Goal: Task Accomplishment & Management: Complete application form

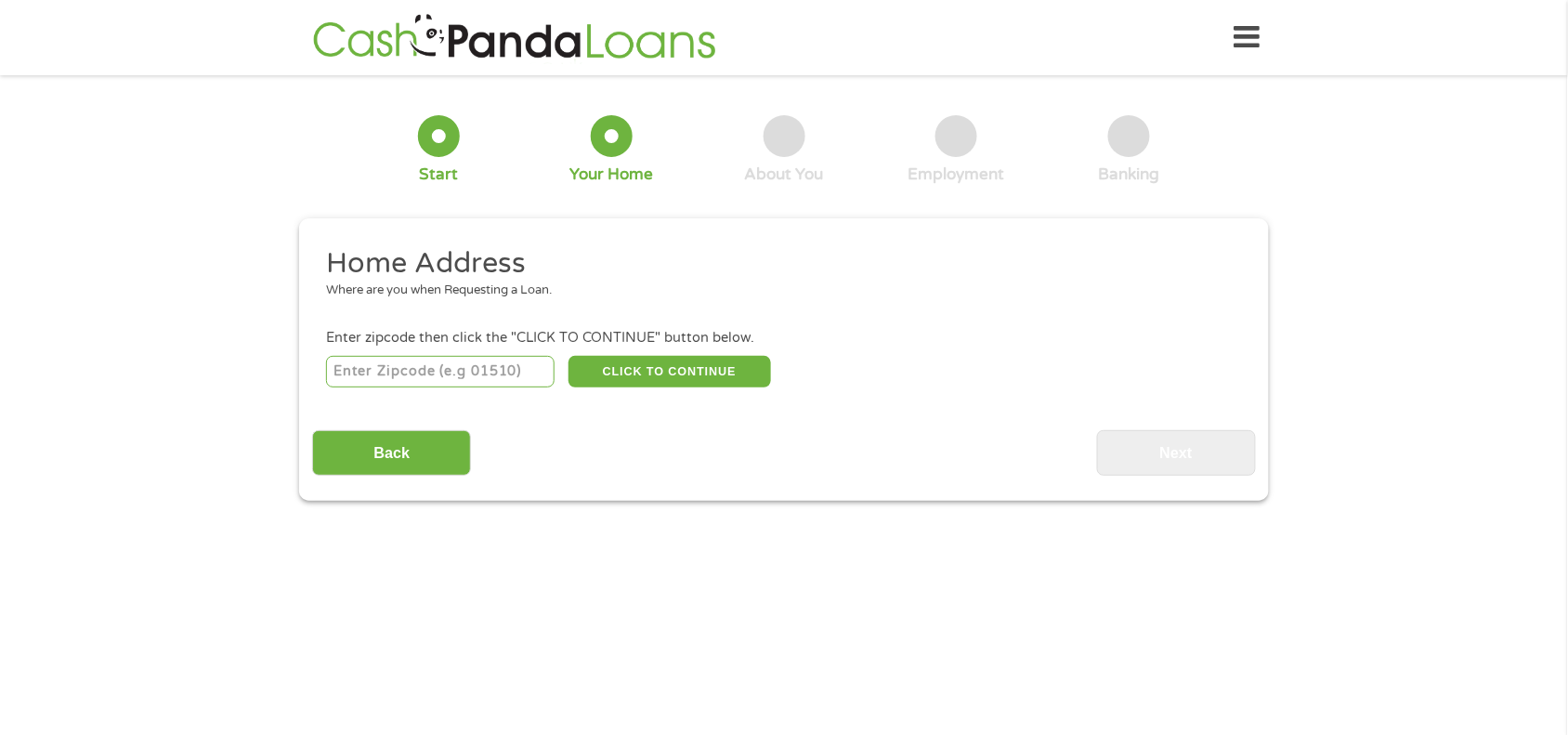
click at [448, 364] on input "number" at bounding box center [441, 371] width 230 height 32
type input "69301"
click at [623, 356] on button "CLICK TO CONTINUE" at bounding box center [670, 371] width 203 height 32
type input "69301"
type input "Alliance"
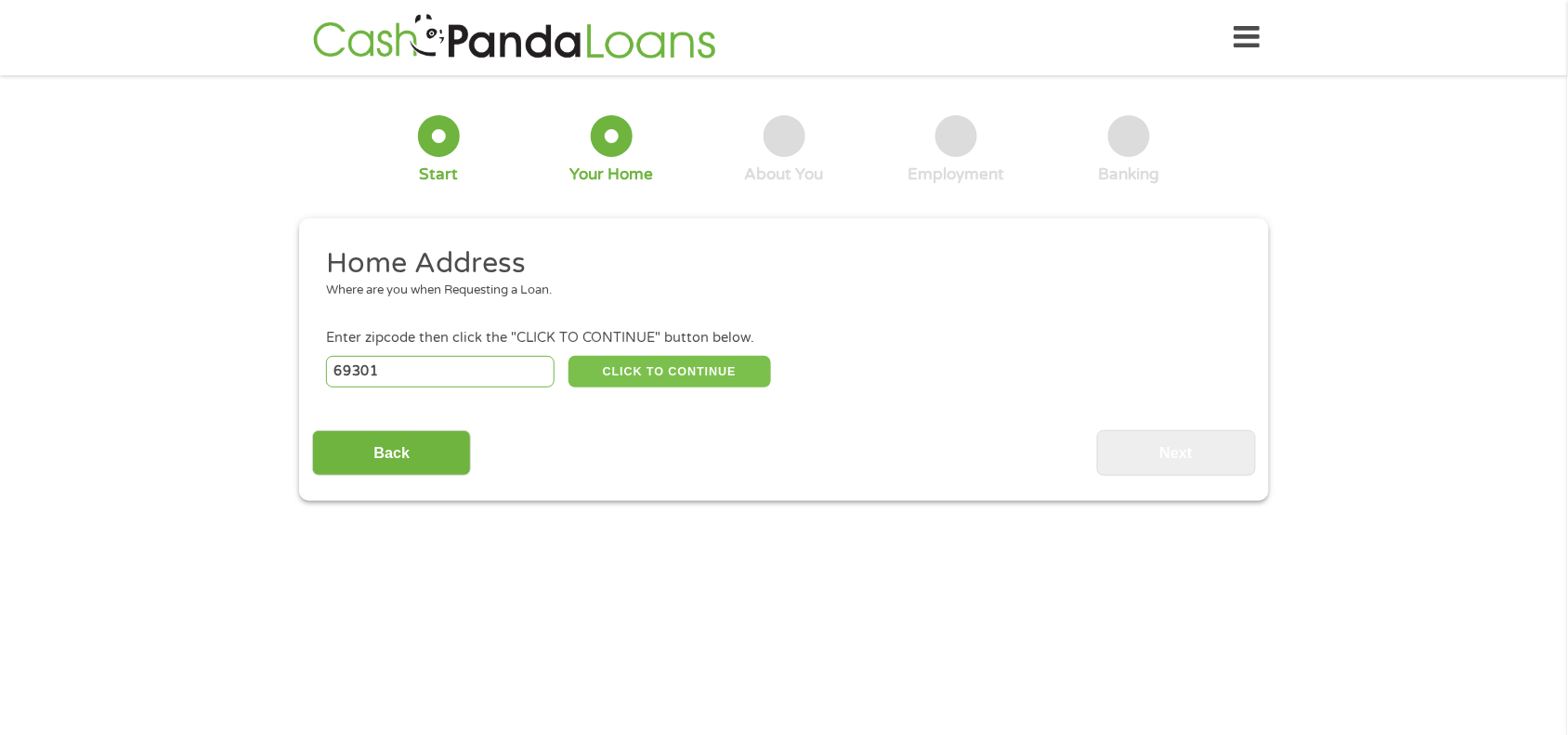
select select "[US_STATE]"
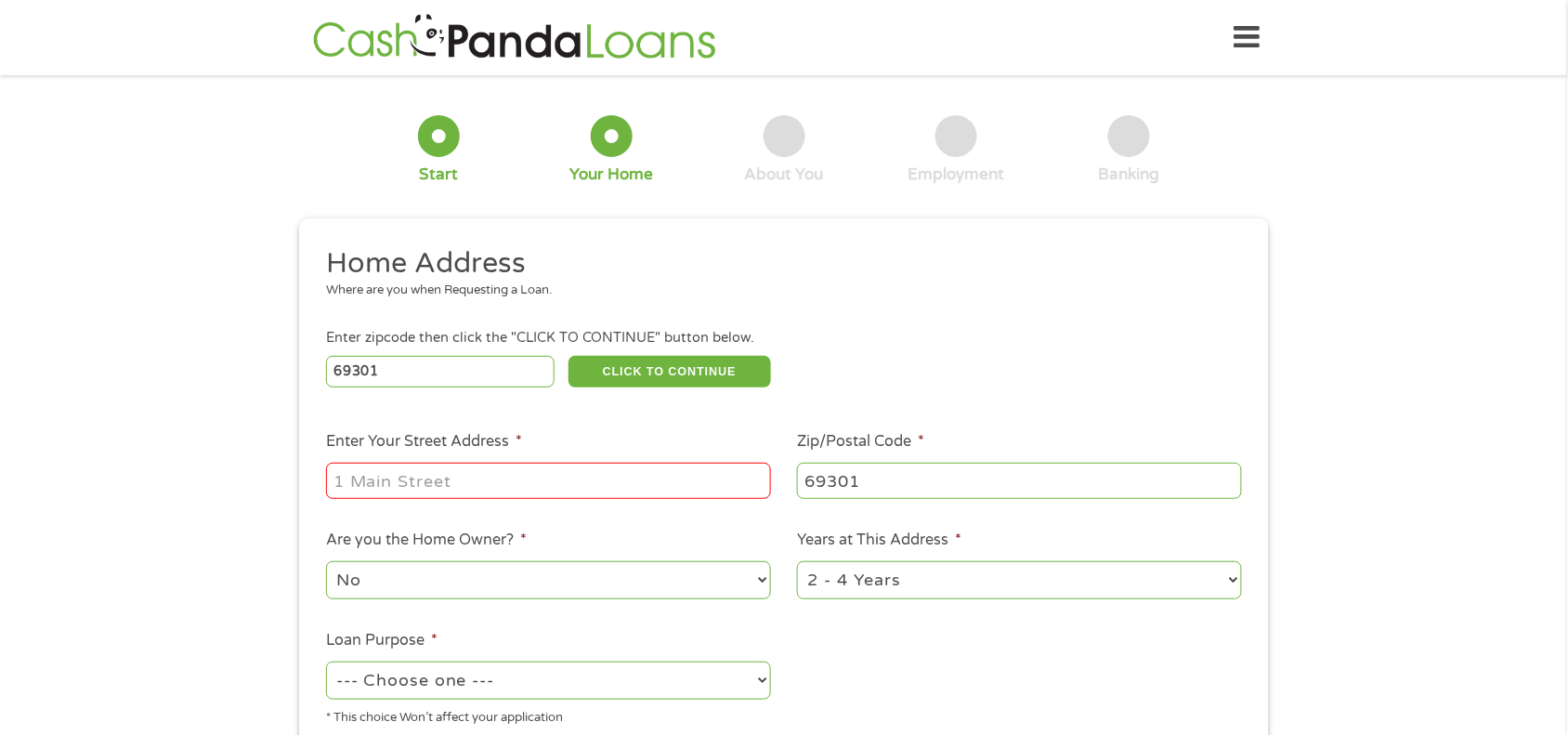
click at [582, 467] on input "Enter Your Street Address *" at bounding box center [548, 480] width 445 height 36
click at [702, 574] on select "No Yes" at bounding box center [548, 581] width 445 height 39
select select "yes"
click at [326, 561] on select "No Yes" at bounding box center [548, 581] width 445 height 39
click at [922, 581] on select "1 Year or less 1 - 2 Years 2 - 4 Years Over 4 Years" at bounding box center [1019, 581] width 445 height 39
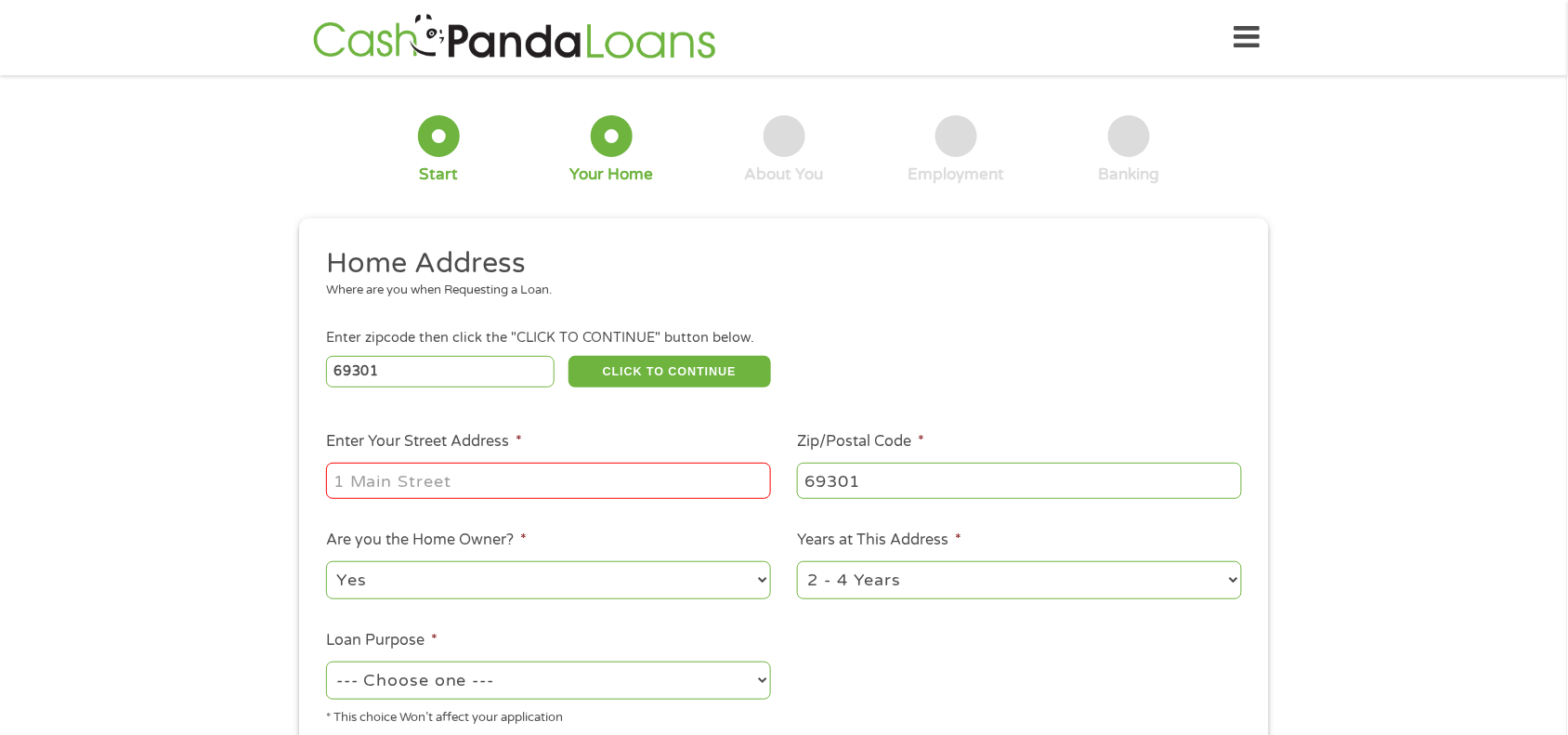
select select "60months"
click at [798, 561] on select "1 Year or less 1 - 2 Years 2 - 4 Years Over 4 Years" at bounding box center [1019, 581] width 445 height 39
click at [714, 684] on select "--- Choose one --- Pay Bills Debt Consolidation Home Improvement Major Purchase…" at bounding box center [548, 681] width 445 height 39
select select "homeimprovement"
click at [326, 662] on select "--- Choose one --- Pay Bills Debt Consolidation Home Improvement Major Purchase…" at bounding box center [548, 681] width 445 height 39
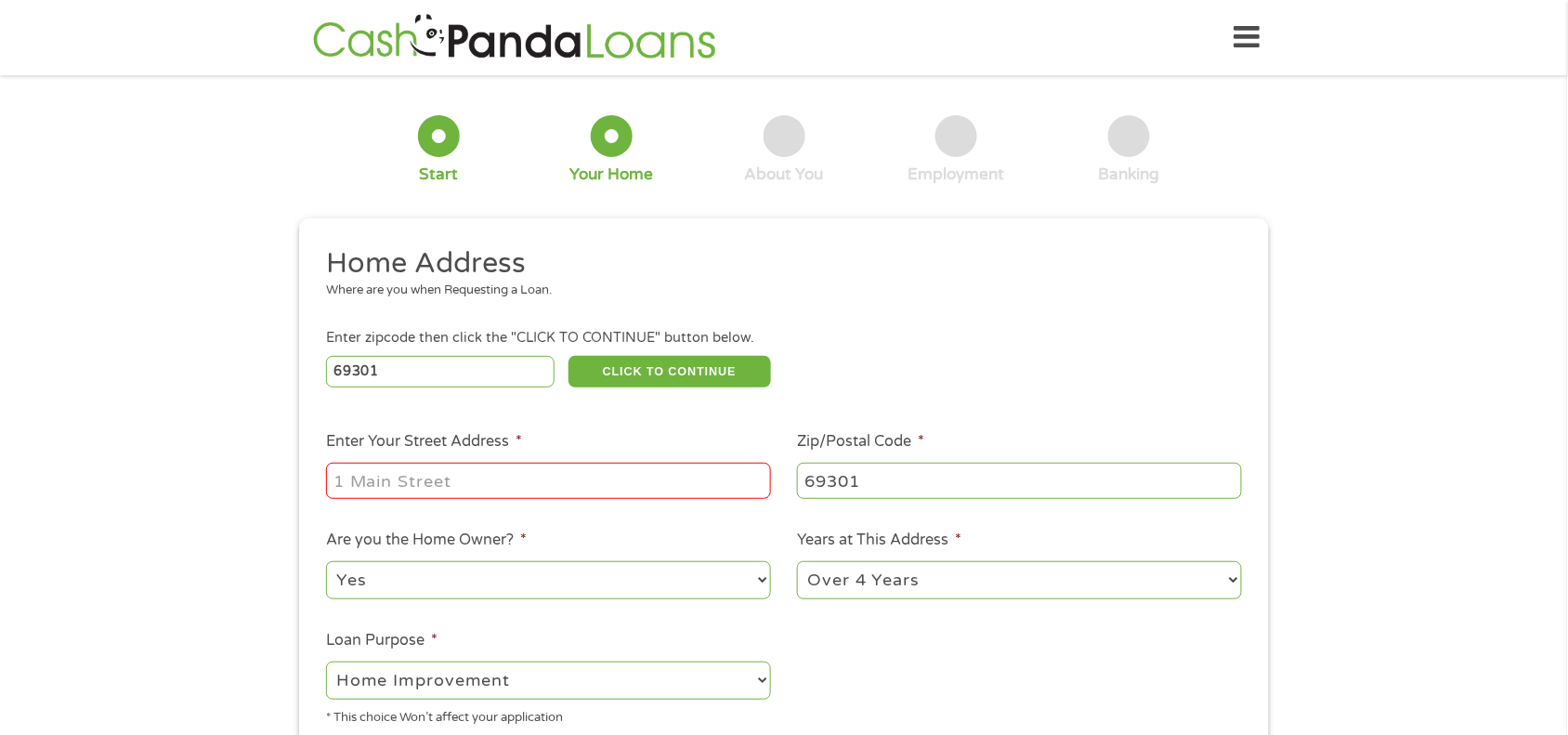
click at [493, 480] on input "Enter Your Street Address *" at bounding box center [548, 480] width 445 height 36
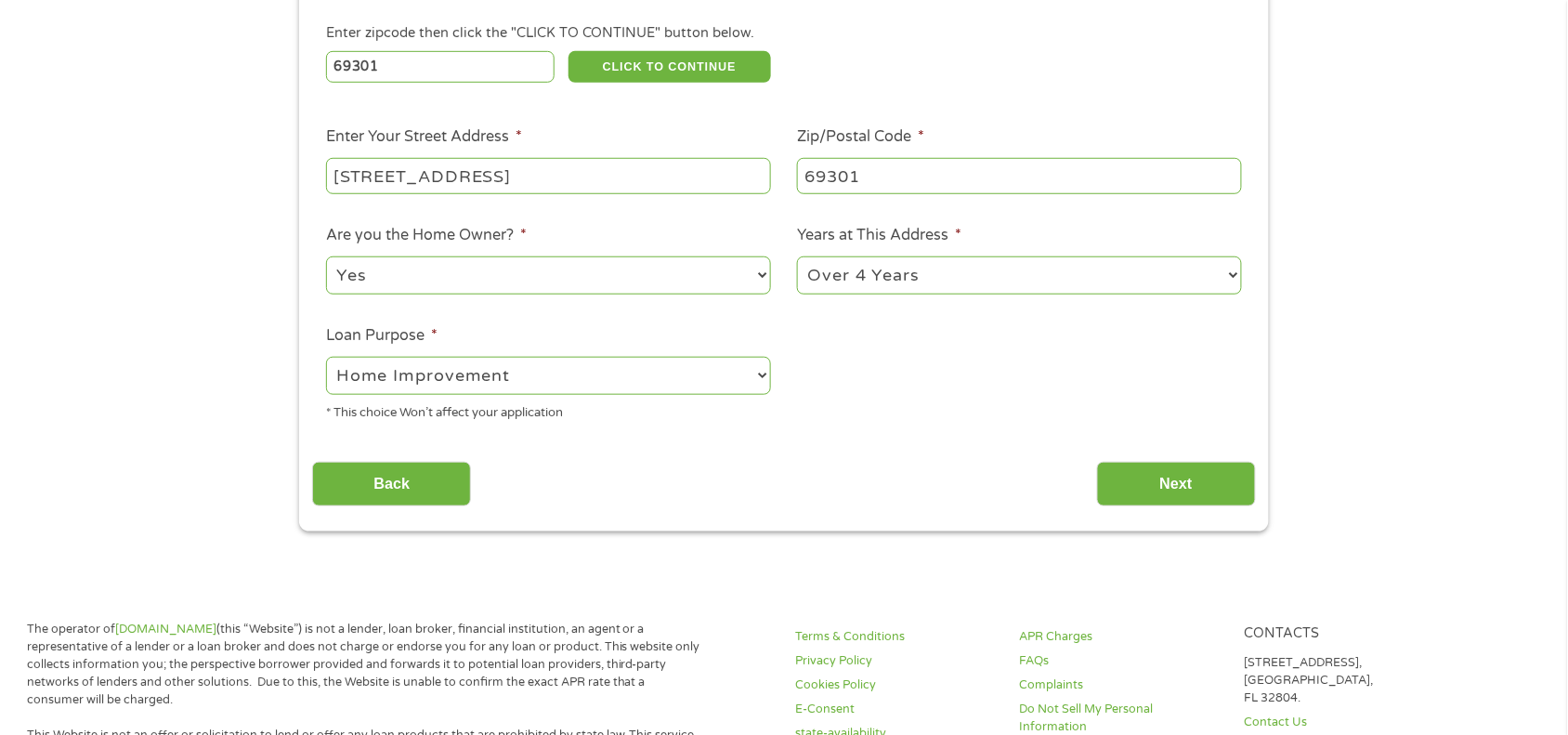
scroll to position [305, 0]
type input "[STREET_ADDRESS]"
click at [1189, 489] on input "Next" at bounding box center [1176, 484] width 159 height 45
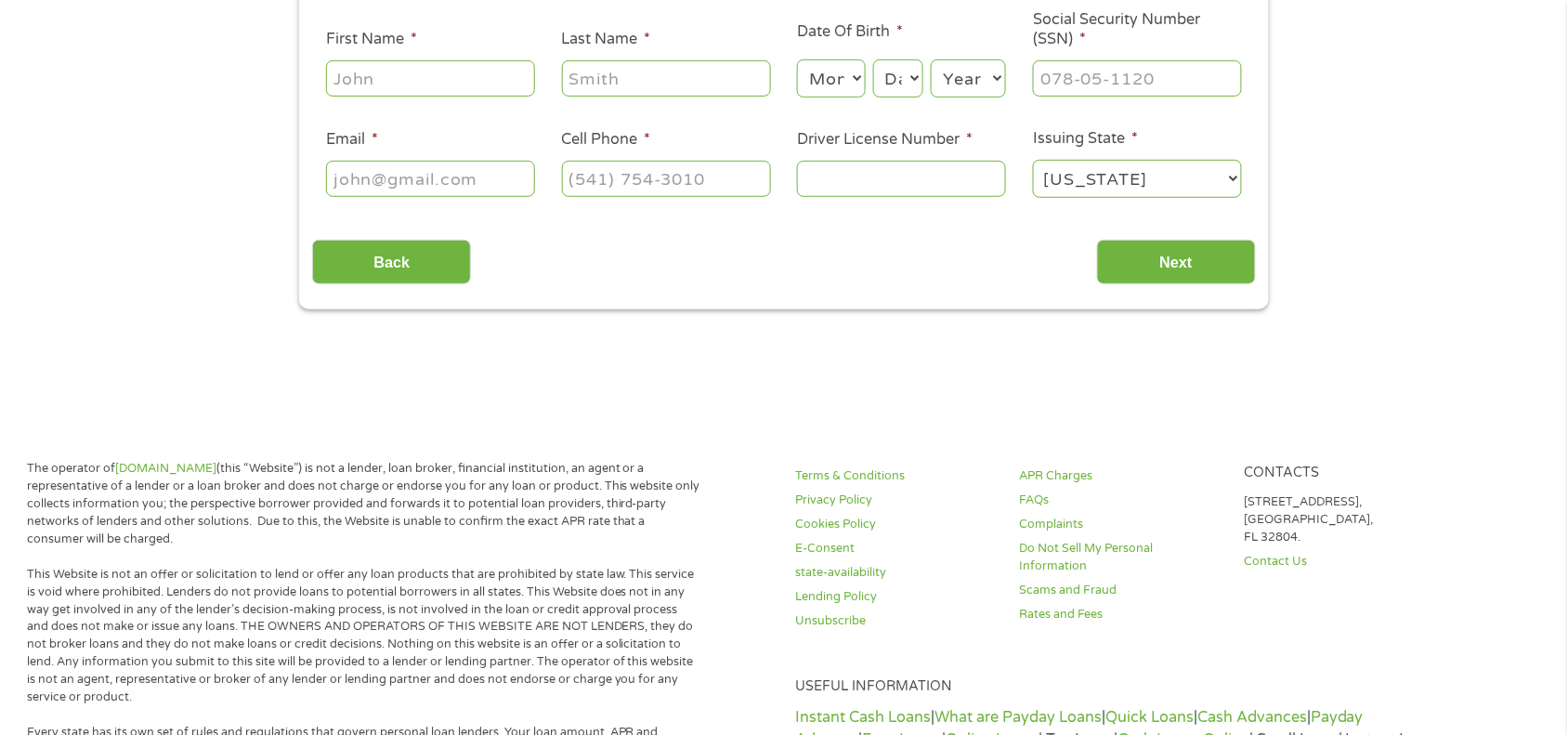
scroll to position [0, 0]
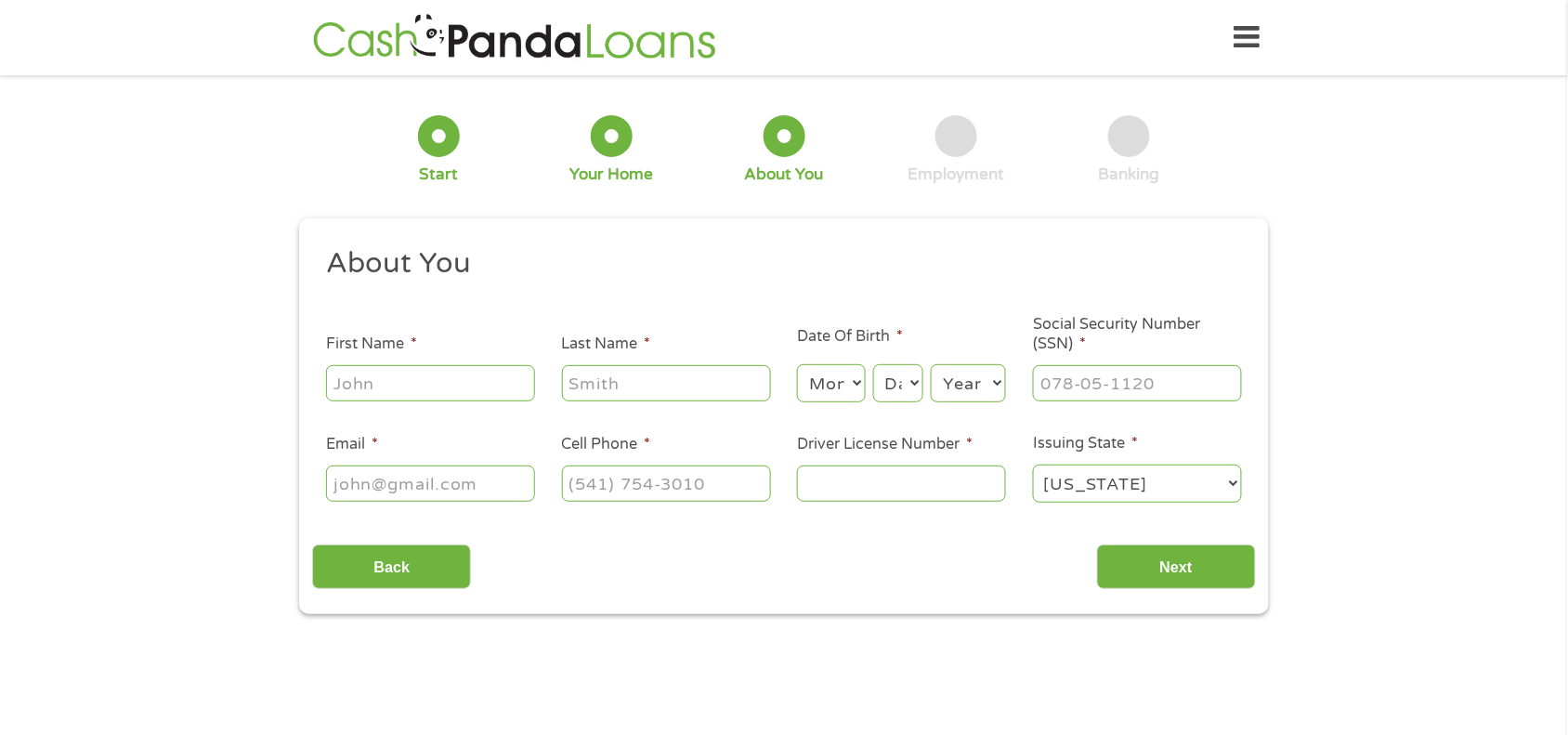
click at [462, 389] on input "First Name *" at bounding box center [430, 383] width 209 height 36
type input "[PERSON_NAME]"
click at [609, 388] on input "Last Name *" at bounding box center [666, 383] width 209 height 36
type input "[PERSON_NAME]"
click at [483, 483] on input "Email *" at bounding box center [430, 483] width 209 height 36
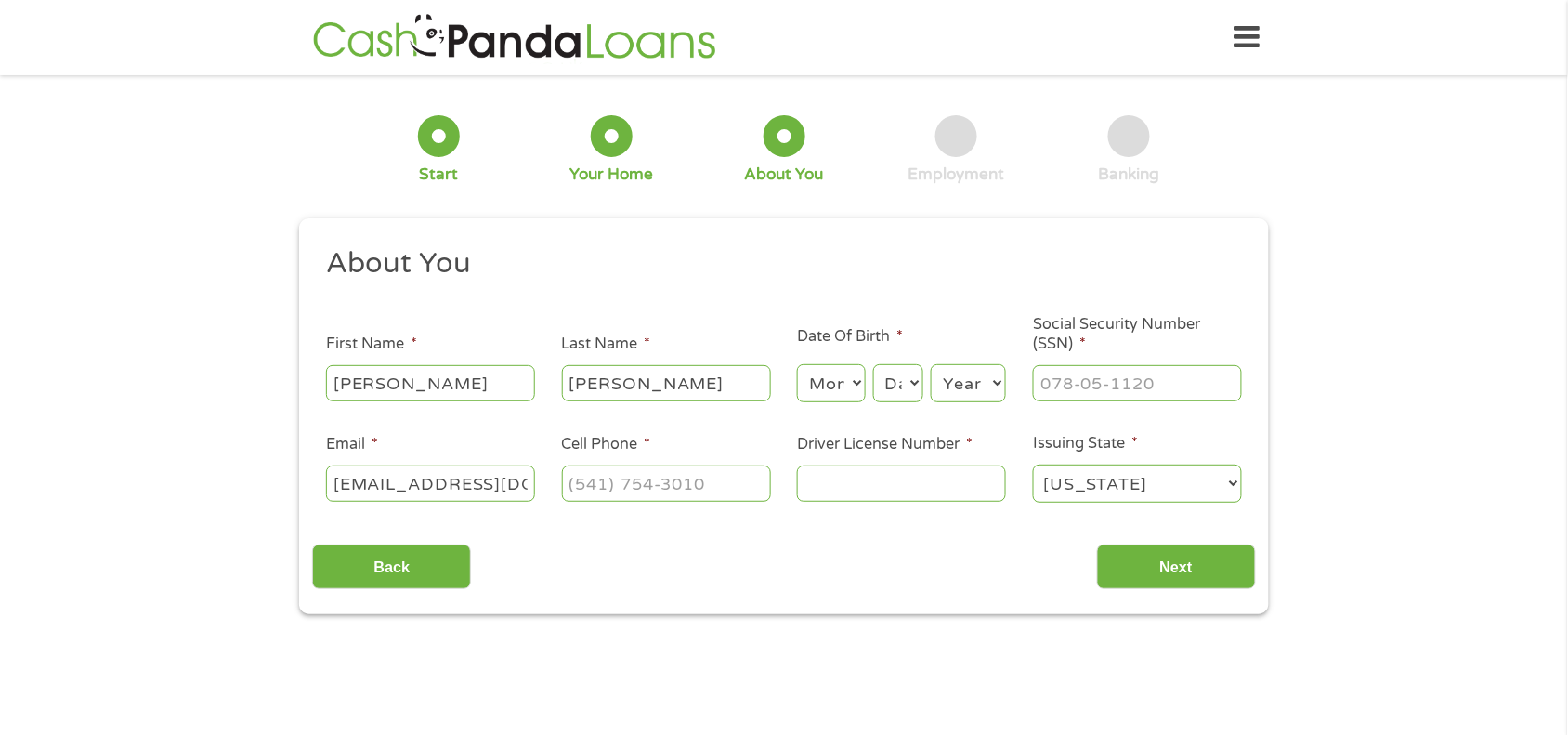
type input "[EMAIL_ADDRESS][DOMAIN_NAME]"
type input "(___) ___-____"
click at [643, 491] on input "(___) ___-____" at bounding box center [666, 483] width 209 height 36
click at [1113, 479] on select "[US_STATE] [US_STATE] [US_STATE] [US_STATE] [US_STATE] [US_STATE] [US_STATE] [U…" at bounding box center [1137, 484] width 209 height 39
select select "[US_STATE]"
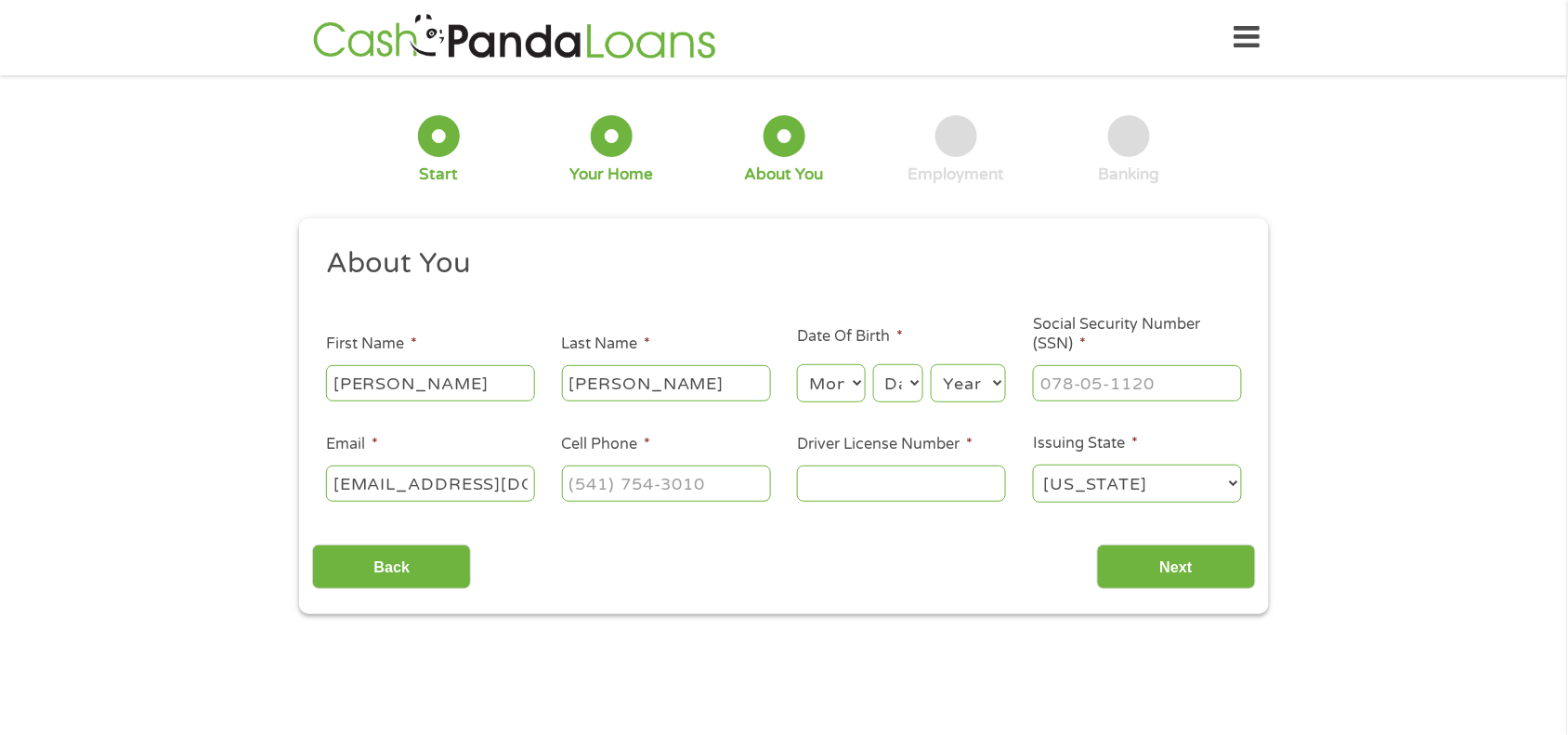
click at [1033, 465] on select "[US_STATE] [US_STATE] [US_STATE] [US_STATE] [US_STATE] [US_STATE] [US_STATE] [U…" at bounding box center [1137, 484] width 209 height 39
click at [1078, 379] on input "___-__-____" at bounding box center [1137, 383] width 209 height 36
type input "506-92-5004"
type input "(___) ___-____"
click at [716, 497] on input "(___) ___-____" at bounding box center [666, 483] width 209 height 36
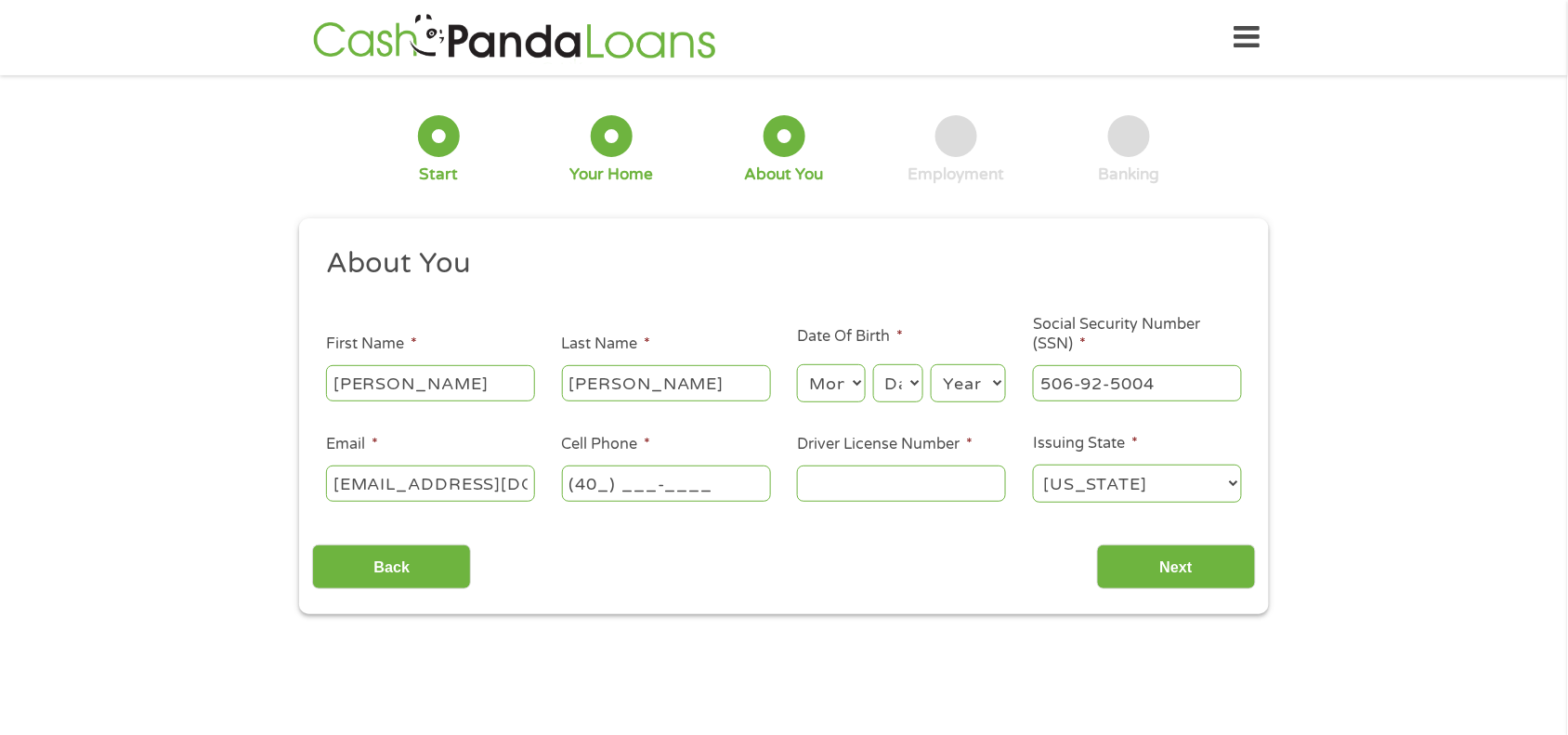
type input "(401) ___-____"
type input "(401) 321-____"
type input "[PHONE_NUMBER]"
click at [876, 488] on input "Driver License Number *" at bounding box center [902, 483] width 209 height 36
type input "G65004494"
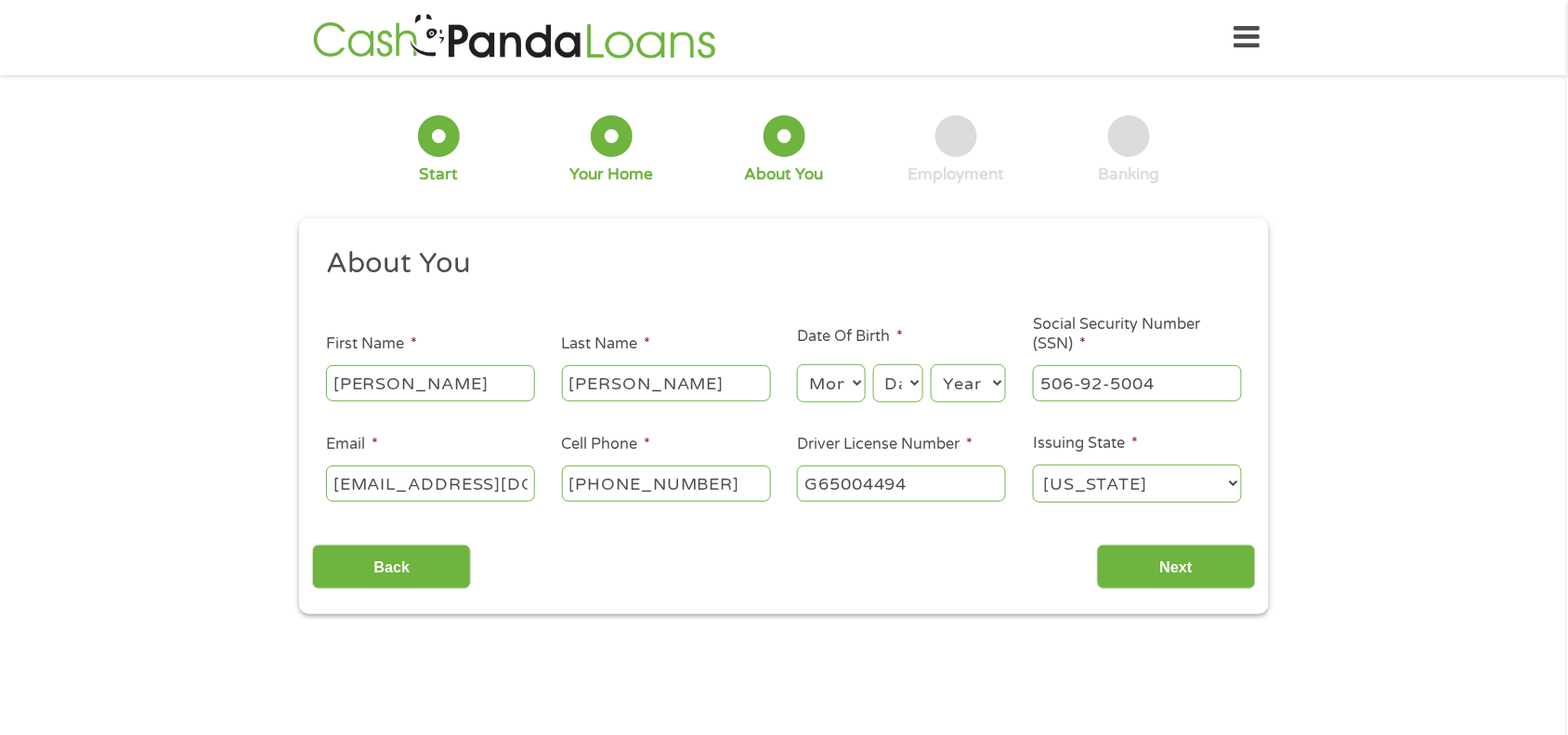
click at [844, 381] on select "Month 1 2 3 4 5 6 7 8 9 10 11 12" at bounding box center [831, 384] width 68 height 39
select select "11"
click at [798, 366] on select "Month 1 2 3 4 5 6 7 8 9 10 11 12" at bounding box center [831, 384] width 68 height 39
click at [911, 386] on select "Day 1 2 3 4 5 6 7 8 9 10 11 12 13 14 15 16 17 18 19 20 21 22 23 24 25 26 27 28 …" at bounding box center [899, 384] width 50 height 39
select select "10"
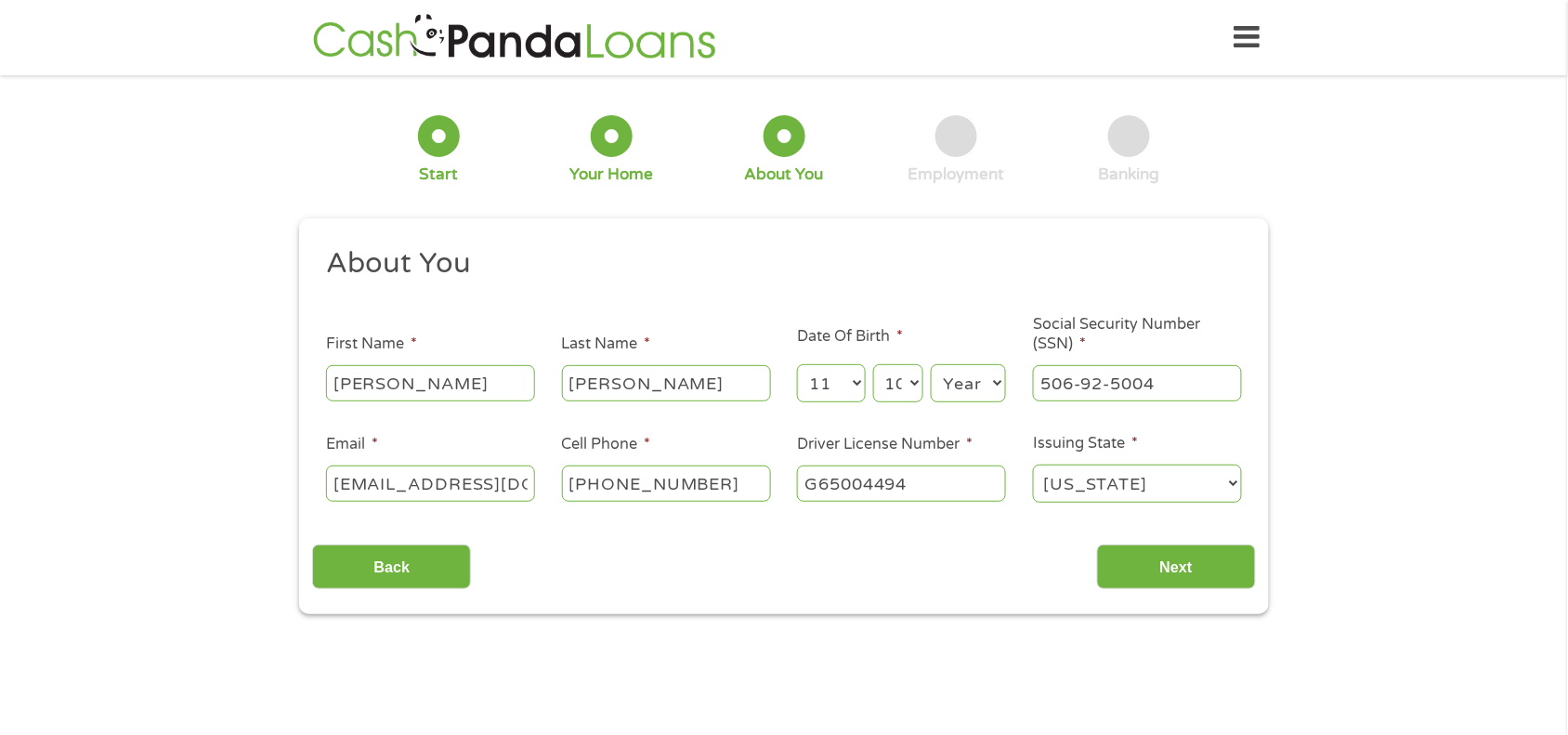
click at [874, 366] on select "Day 1 2 3 4 5 6 7 8 9 10 11 12 13 14 15 16 17 18 19 20 21 22 23 24 25 26 27 28 …" at bounding box center [899, 384] width 50 height 39
click at [963, 373] on select "Year [DATE] 2006 2005 2004 2003 2002 2001 2000 1999 1998 1997 1996 1995 1994 19…" at bounding box center [968, 384] width 75 height 39
select select "1958"
click at [931, 366] on select "Year [DATE] 2006 2005 2004 2003 2002 2001 2000 1999 1998 1997 1996 1995 1994 19…" at bounding box center [968, 384] width 75 height 39
click at [1135, 559] on input "Next" at bounding box center [1176, 567] width 159 height 45
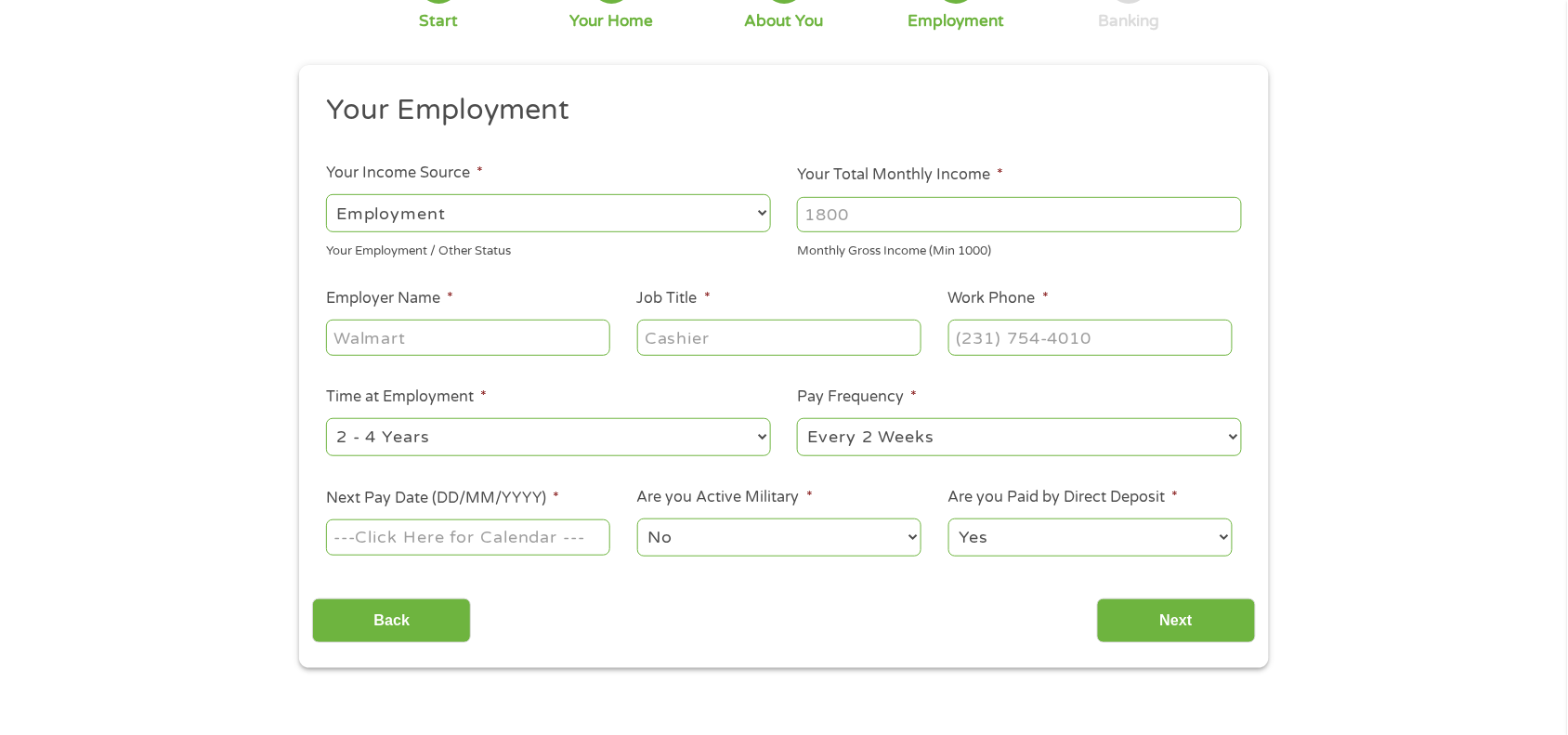
scroll to position [150, 0]
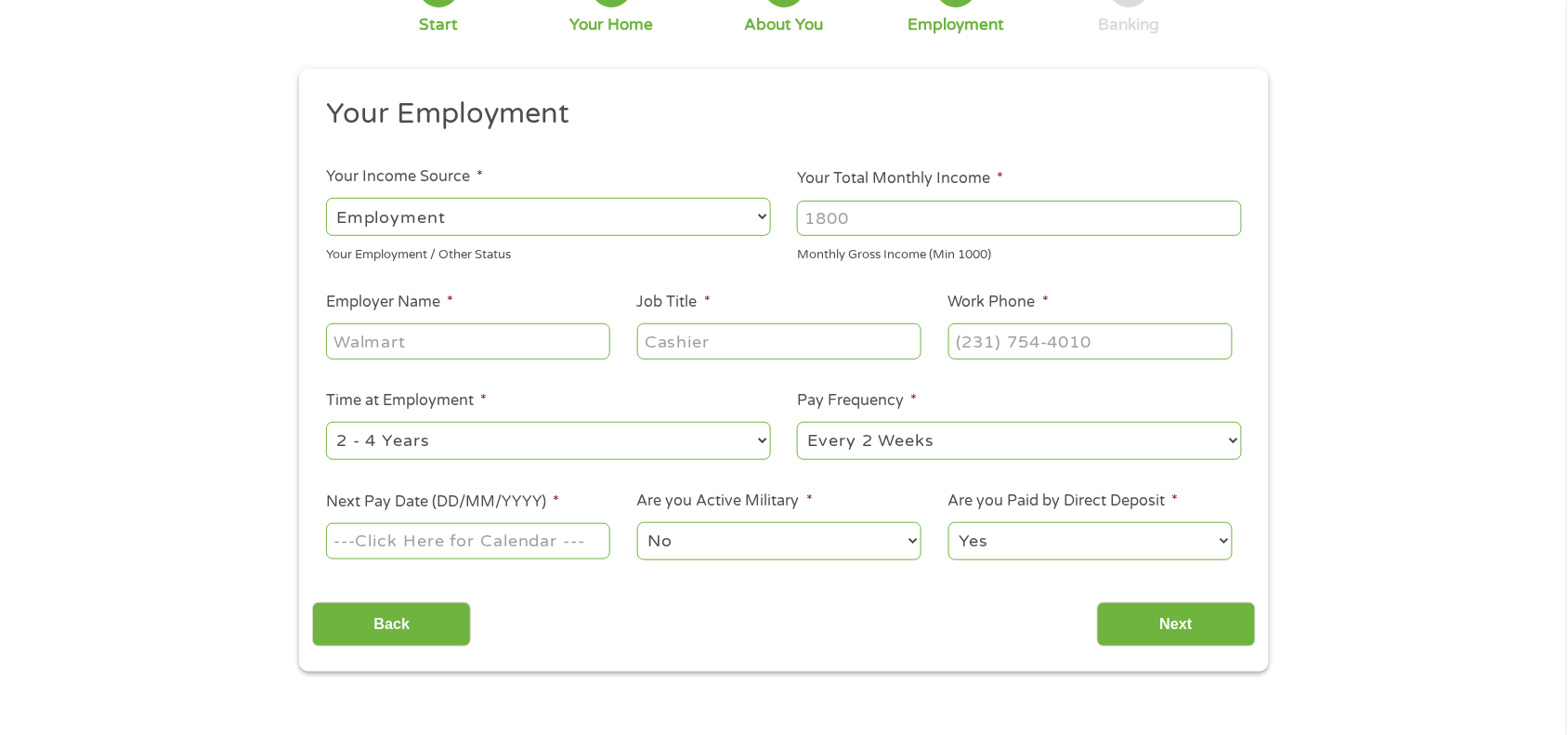
click at [745, 224] on select "--- Choose one --- Employment [DEMOGRAPHIC_DATA] Benefits" at bounding box center [548, 217] width 445 height 39
select select "benefits"
click at [326, 198] on select "--- Choose one --- Employment [DEMOGRAPHIC_DATA] Benefits" at bounding box center [548, 217] width 445 height 39
type input "Other"
type input "[PHONE_NUMBER]"
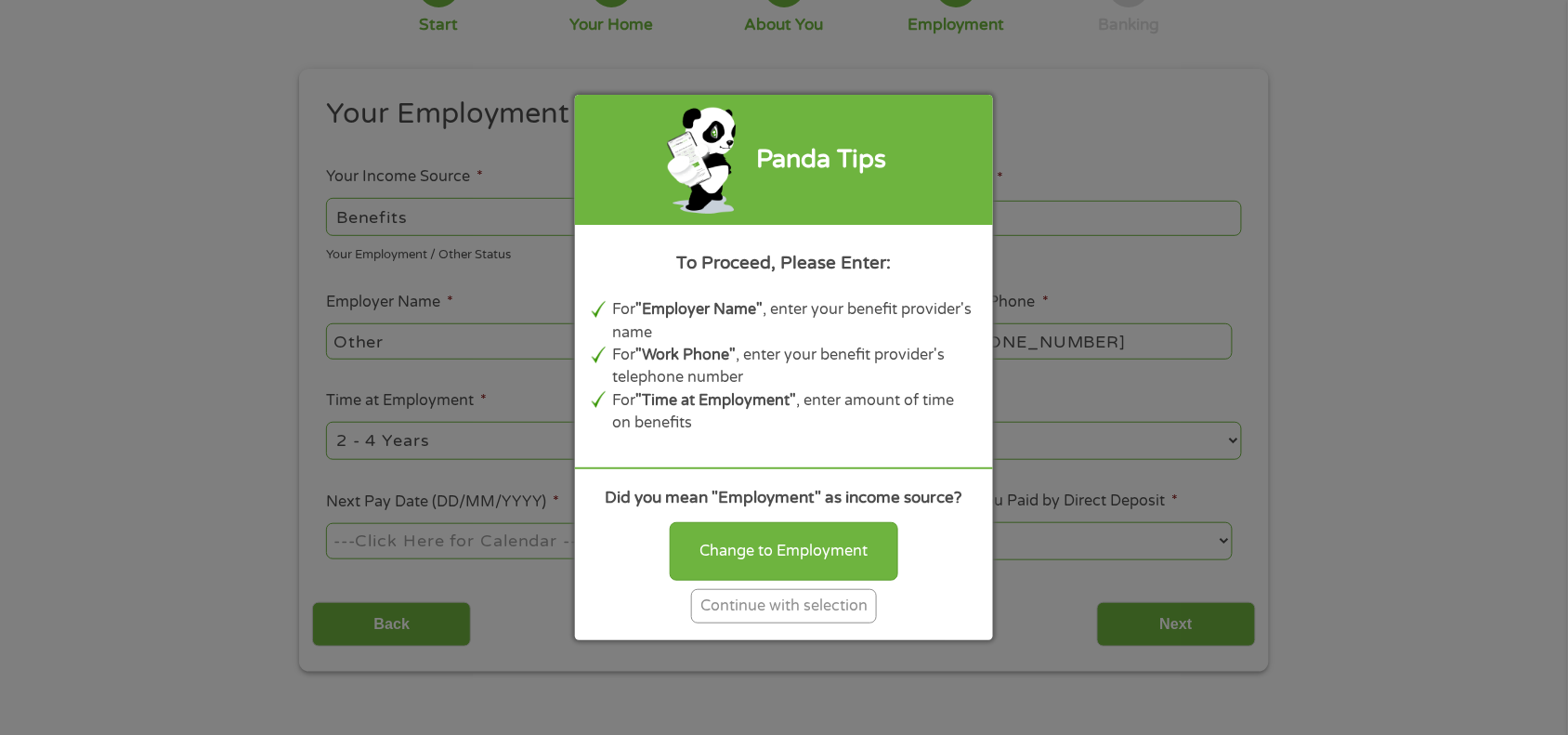
click at [815, 610] on div "Continue with selection" at bounding box center [784, 607] width 186 height 35
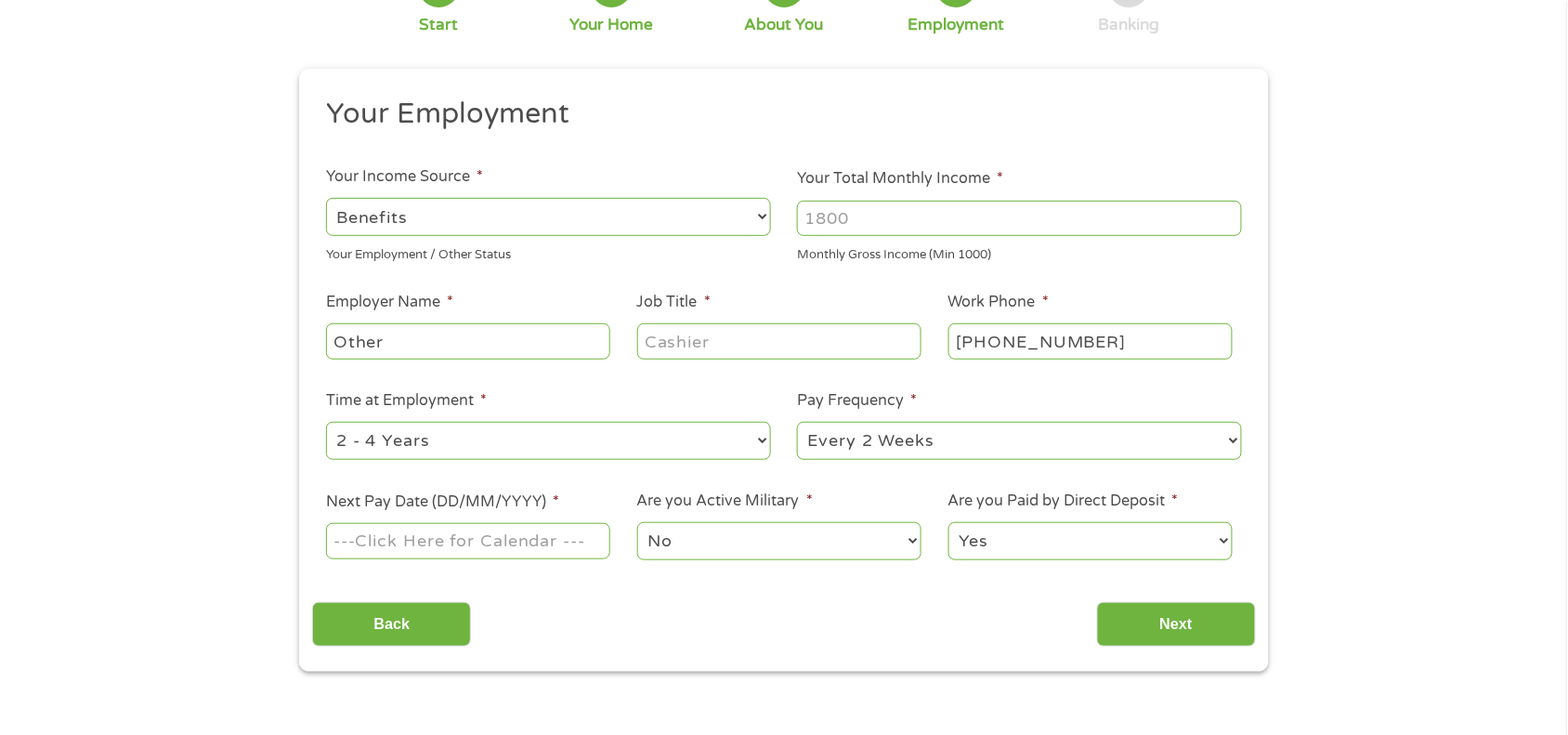
click at [894, 443] on select "--- Choose one --- Every 2 Weeks Every Week Monthly Semi-Monthly" at bounding box center [1019, 441] width 445 height 39
select select "monthly"
click at [798, 422] on select "--- Choose one --- Every 2 Weeks Every Week Monthly Semi-Monthly" at bounding box center [1019, 441] width 445 height 39
click at [712, 446] on select "--- Choose one --- 1 Year or less 1 - 2 Years 2 - 4 Years Over 4 Years" at bounding box center [548, 441] width 445 height 39
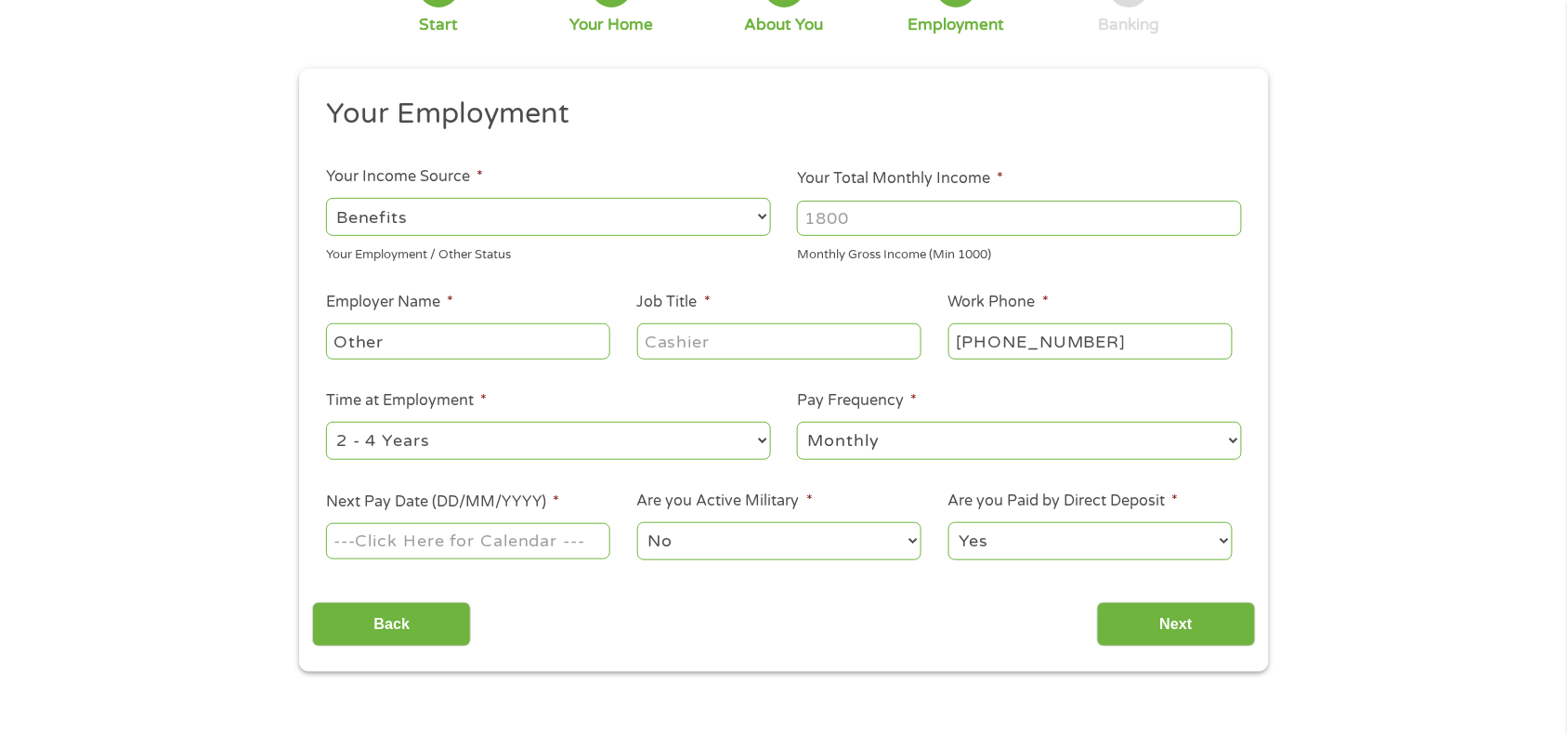
click at [955, 229] on input "Your Total Monthly Income *" at bounding box center [1019, 218] width 445 height 36
click at [1231, 231] on input "Your Total Monthly Income *" at bounding box center [1019, 218] width 445 height 36
click at [1229, 219] on input "1000" at bounding box center [1019, 218] width 445 height 36
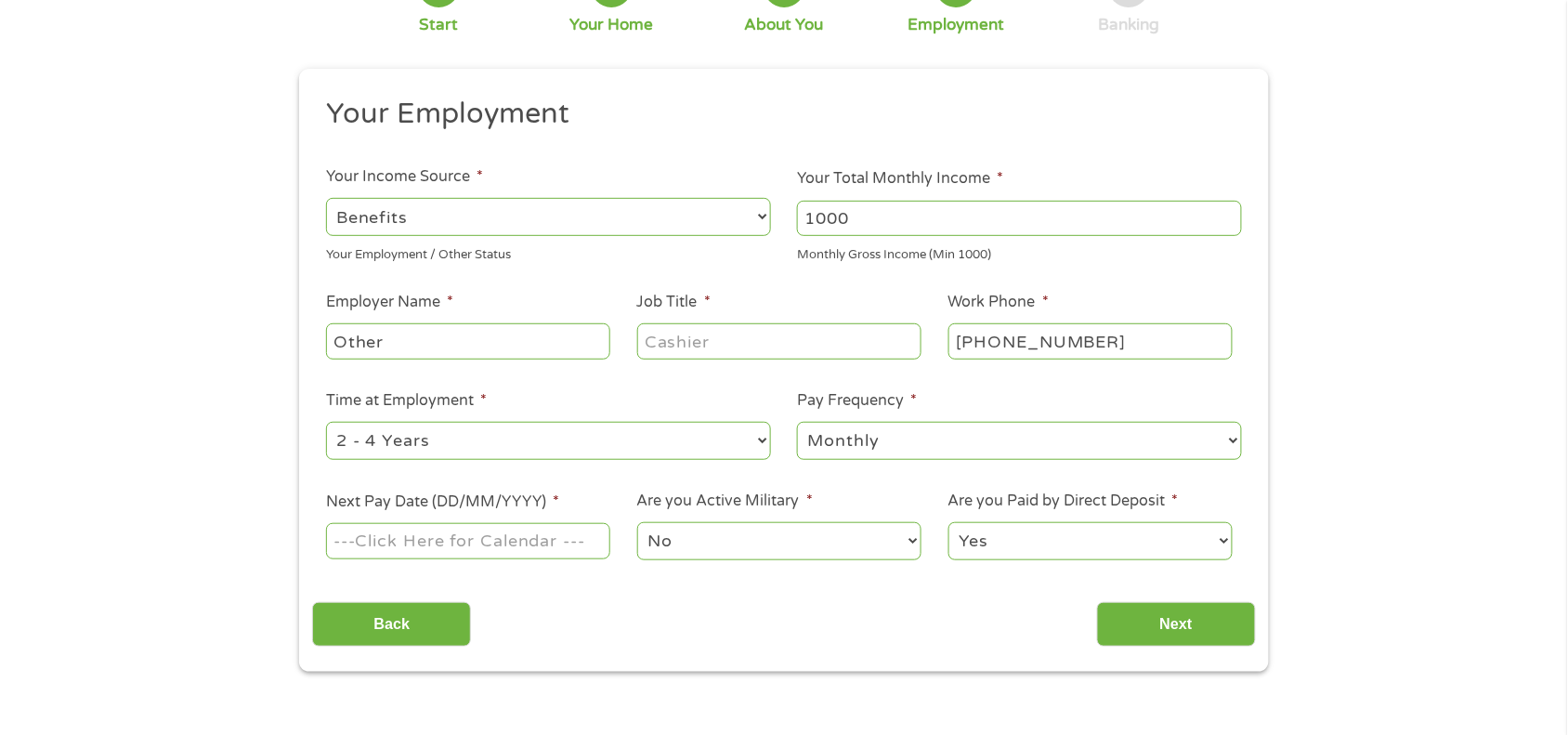
click at [1229, 219] on input "1000" at bounding box center [1019, 218] width 445 height 36
type input "975"
click at [688, 440] on select "--- Choose one --- 1 Year or less 1 - 2 Years 2 - 4 Years Over 4 Years" at bounding box center [548, 441] width 445 height 39
click at [531, 539] on input "Next Pay Date (DD/MM/YYYY) *" at bounding box center [468, 540] width 284 height 36
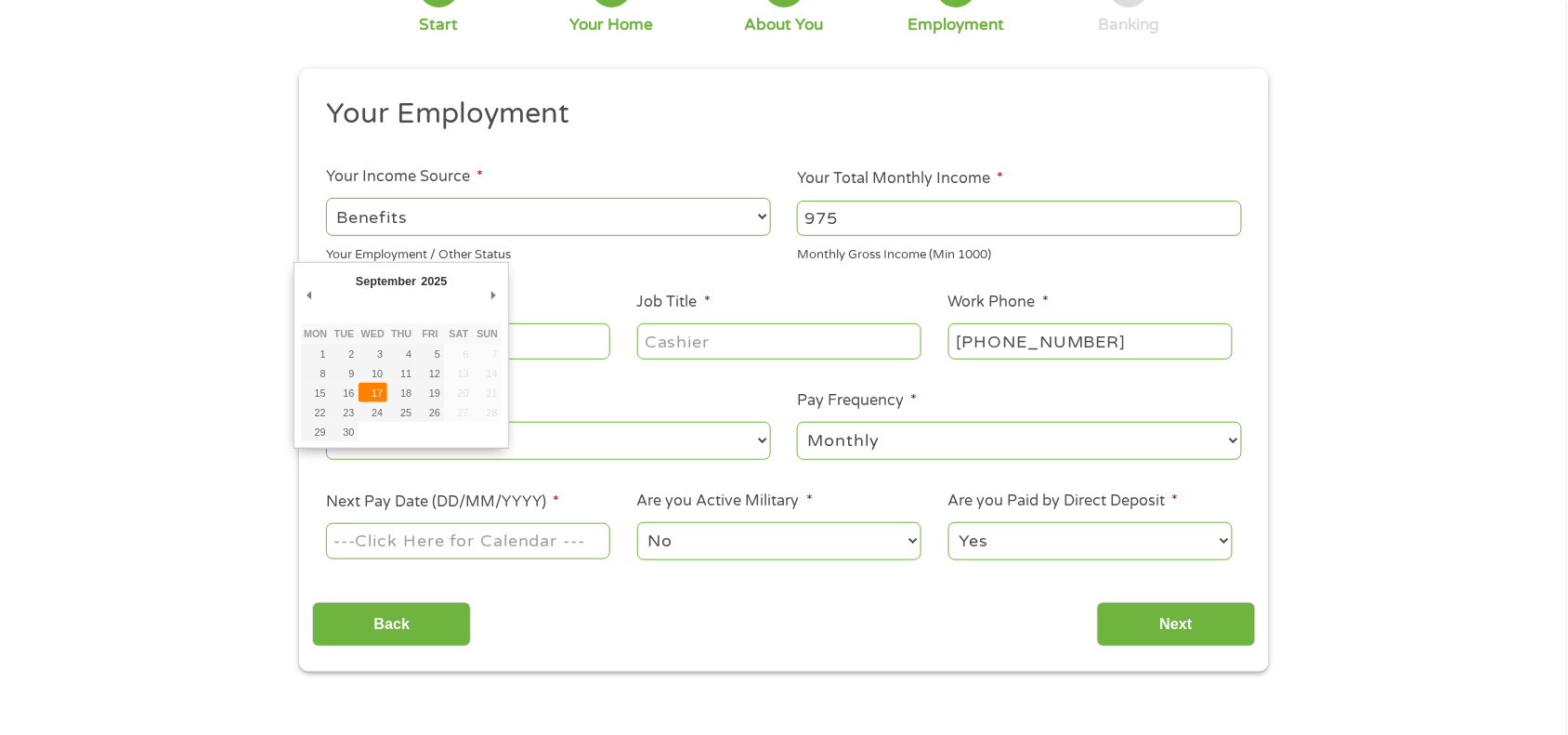
type input "[DATE]"
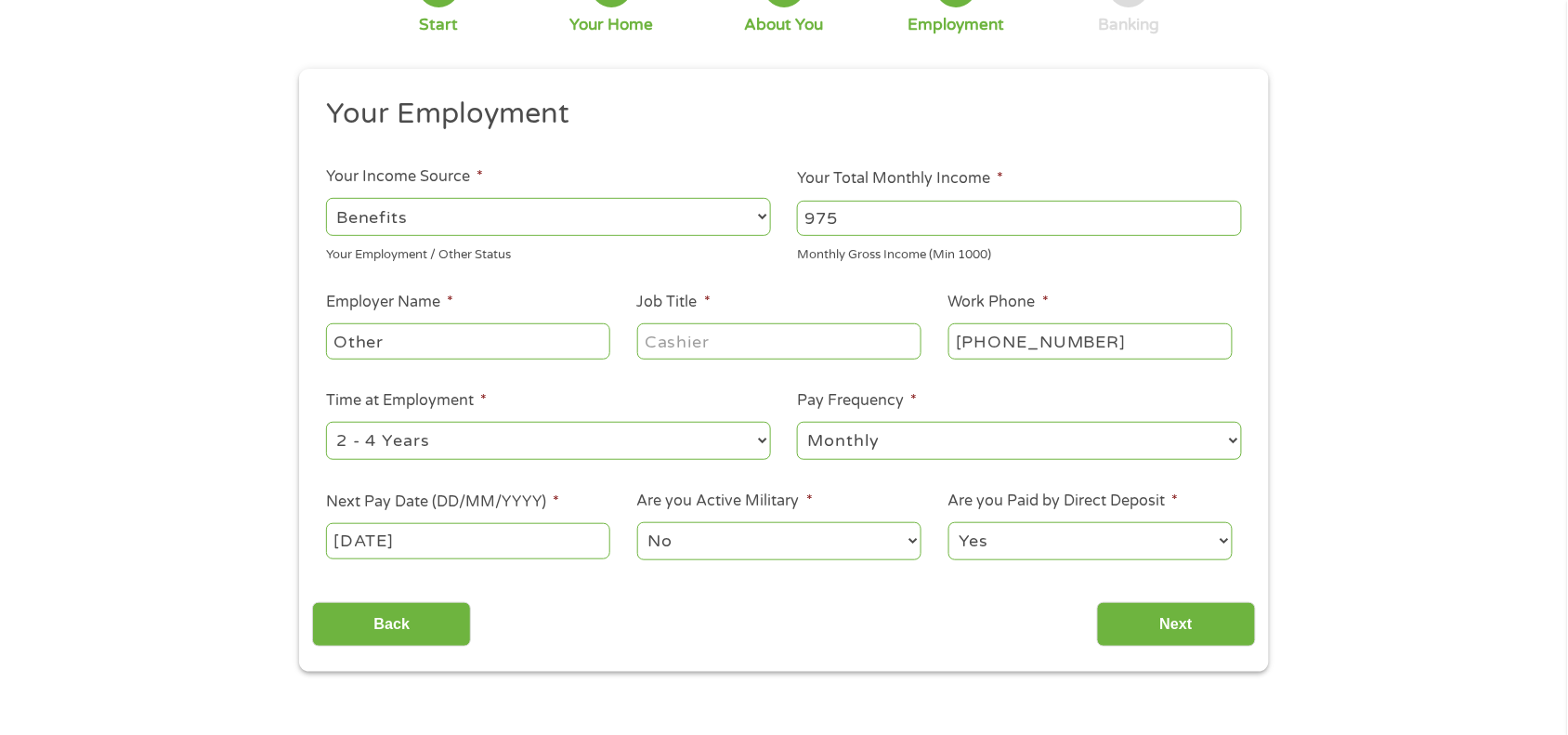
click at [1150, 541] on select "Yes No" at bounding box center [1091, 541] width 284 height 39
select select "0"
click at [949, 522] on select "Yes No" at bounding box center [1091, 541] width 284 height 39
click at [862, 536] on select "No Yes" at bounding box center [779, 541] width 284 height 39
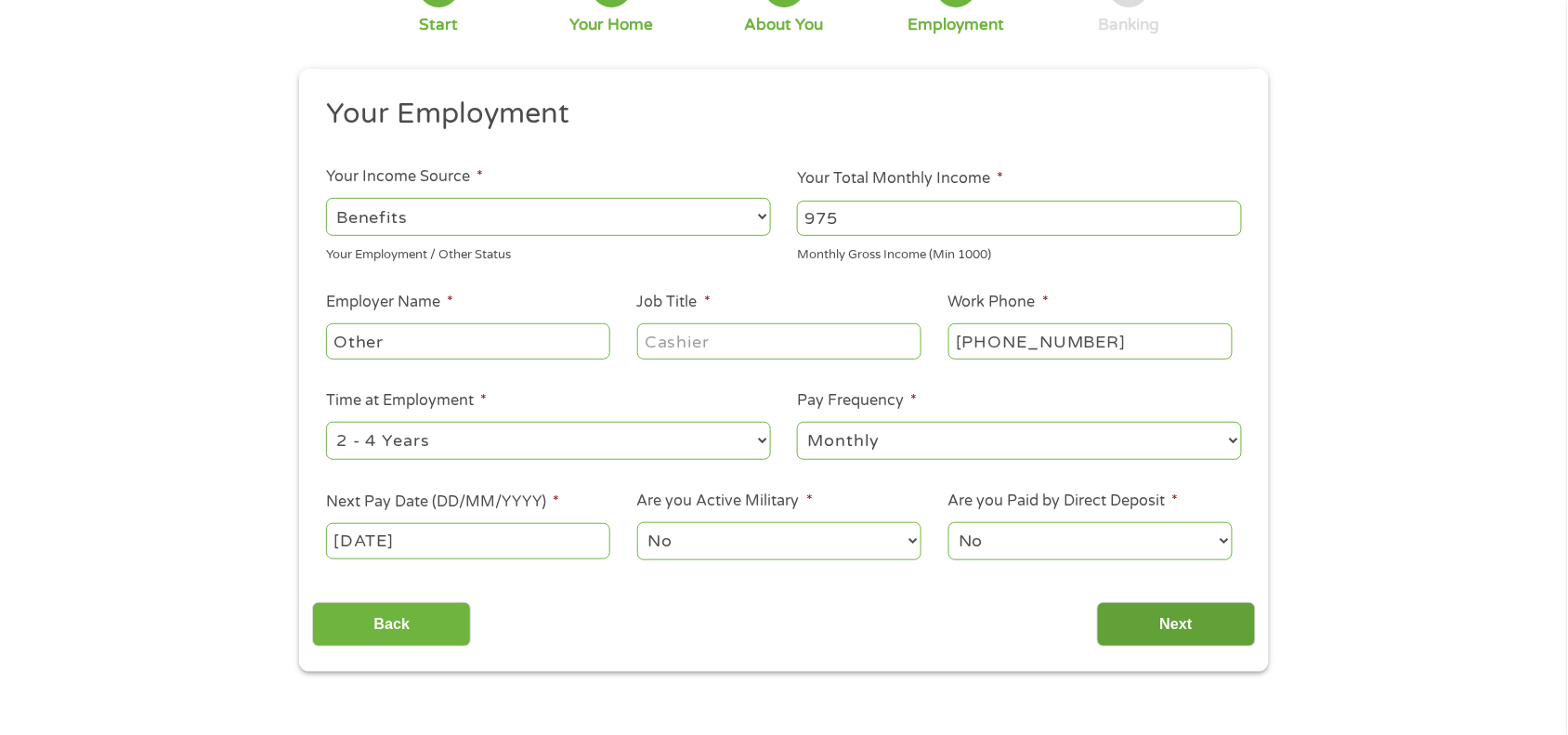
click at [1208, 620] on input "Next" at bounding box center [1176, 624] width 159 height 45
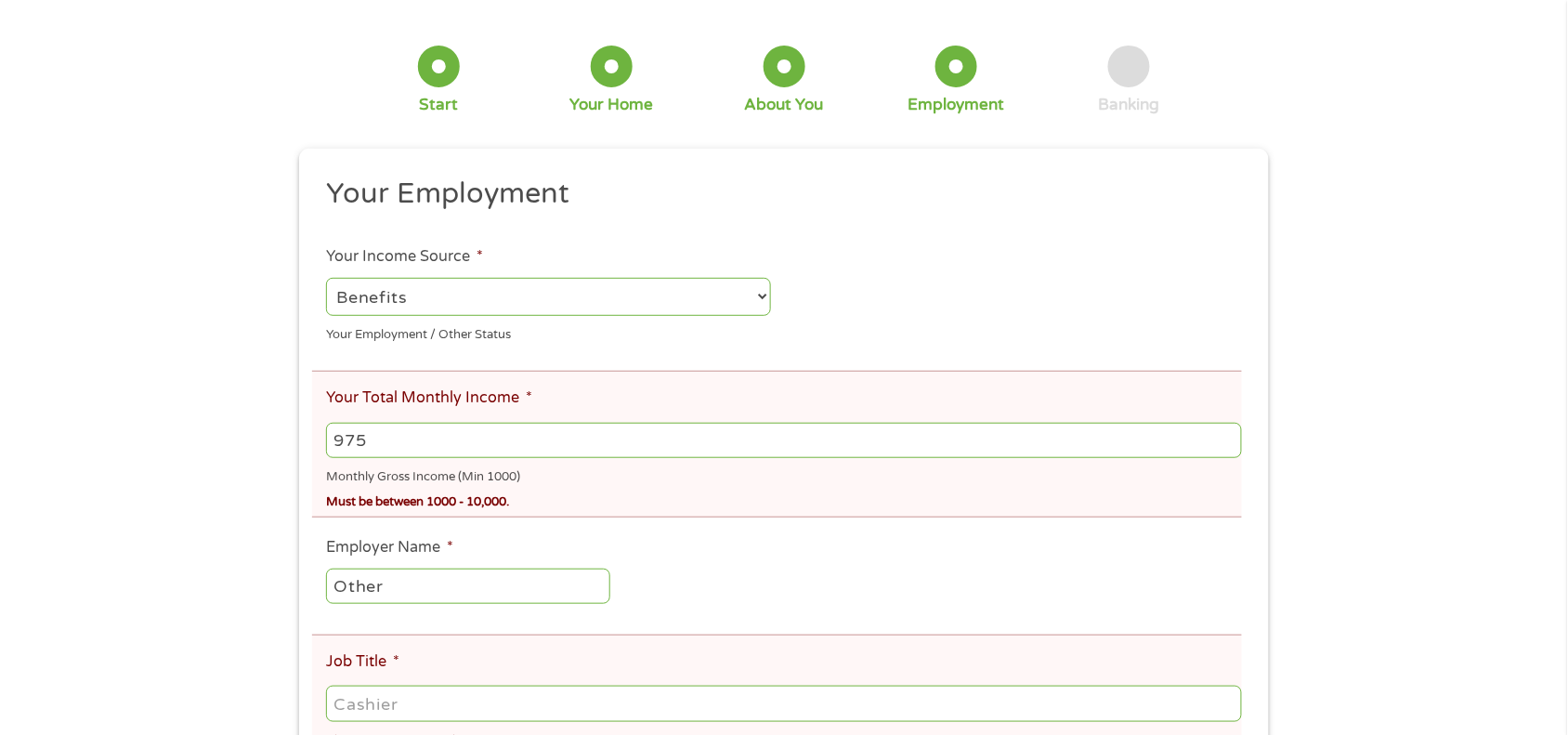
scroll to position [186, 0]
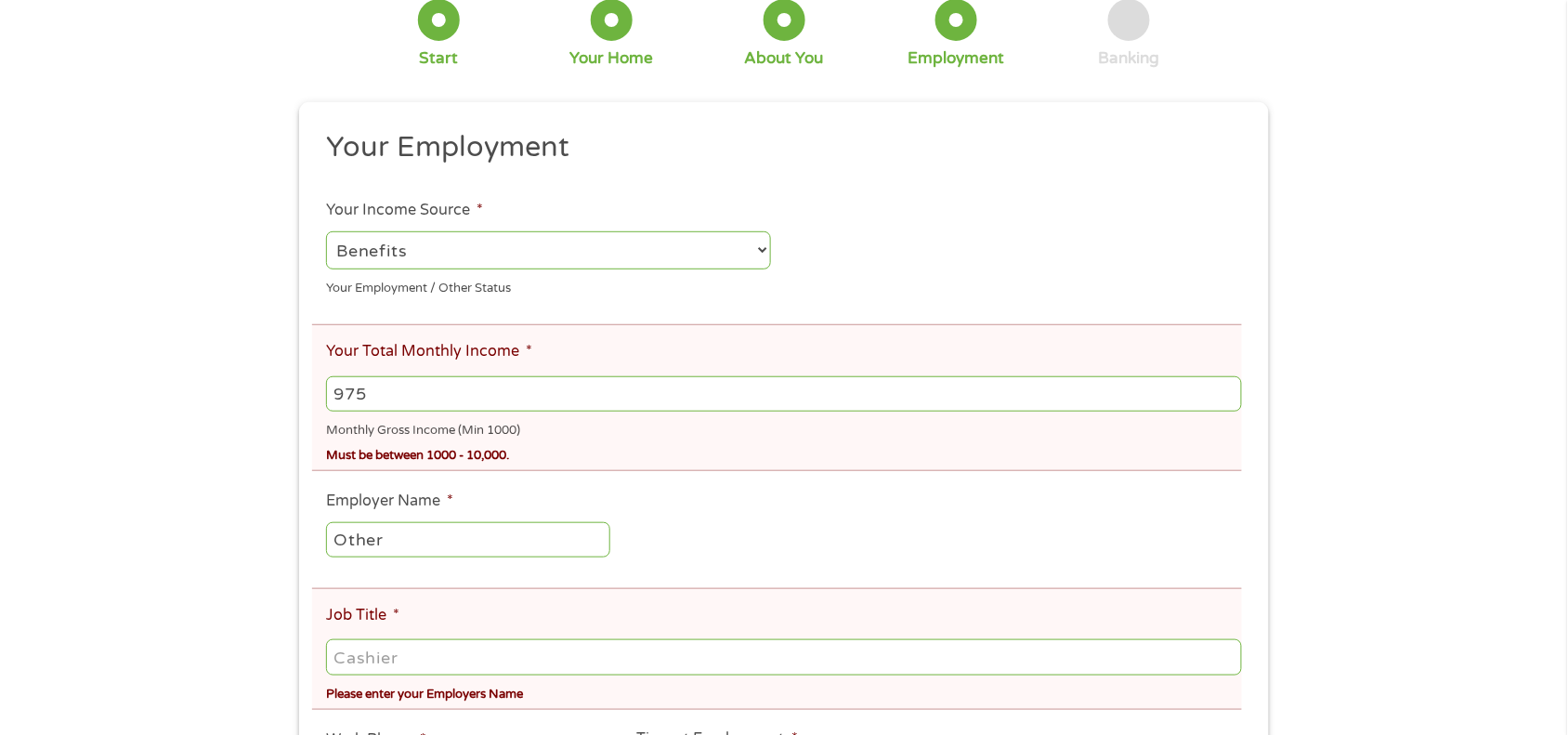
click at [472, 396] on input "975" at bounding box center [784, 394] width 916 height 36
type input "9"
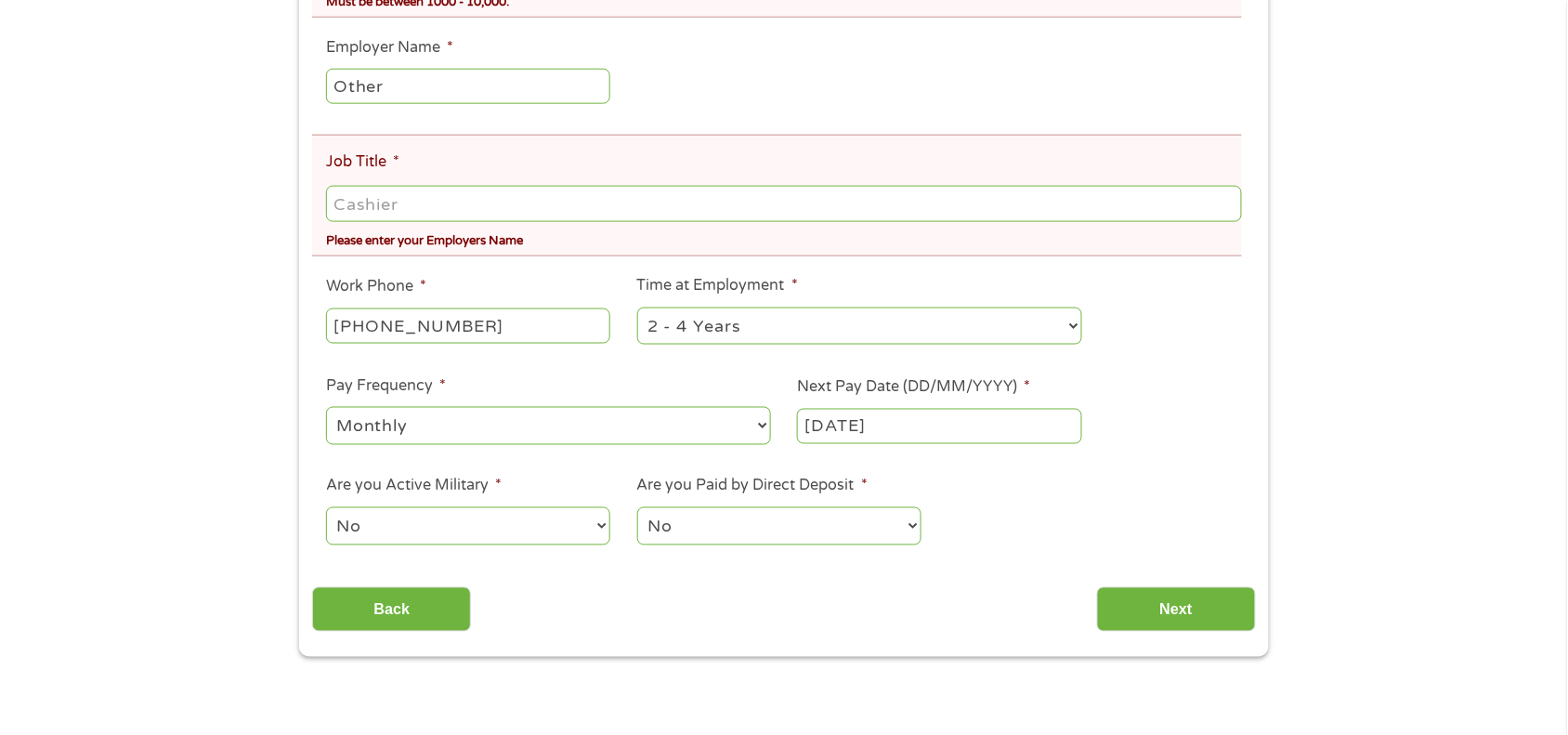
scroll to position [643, 0]
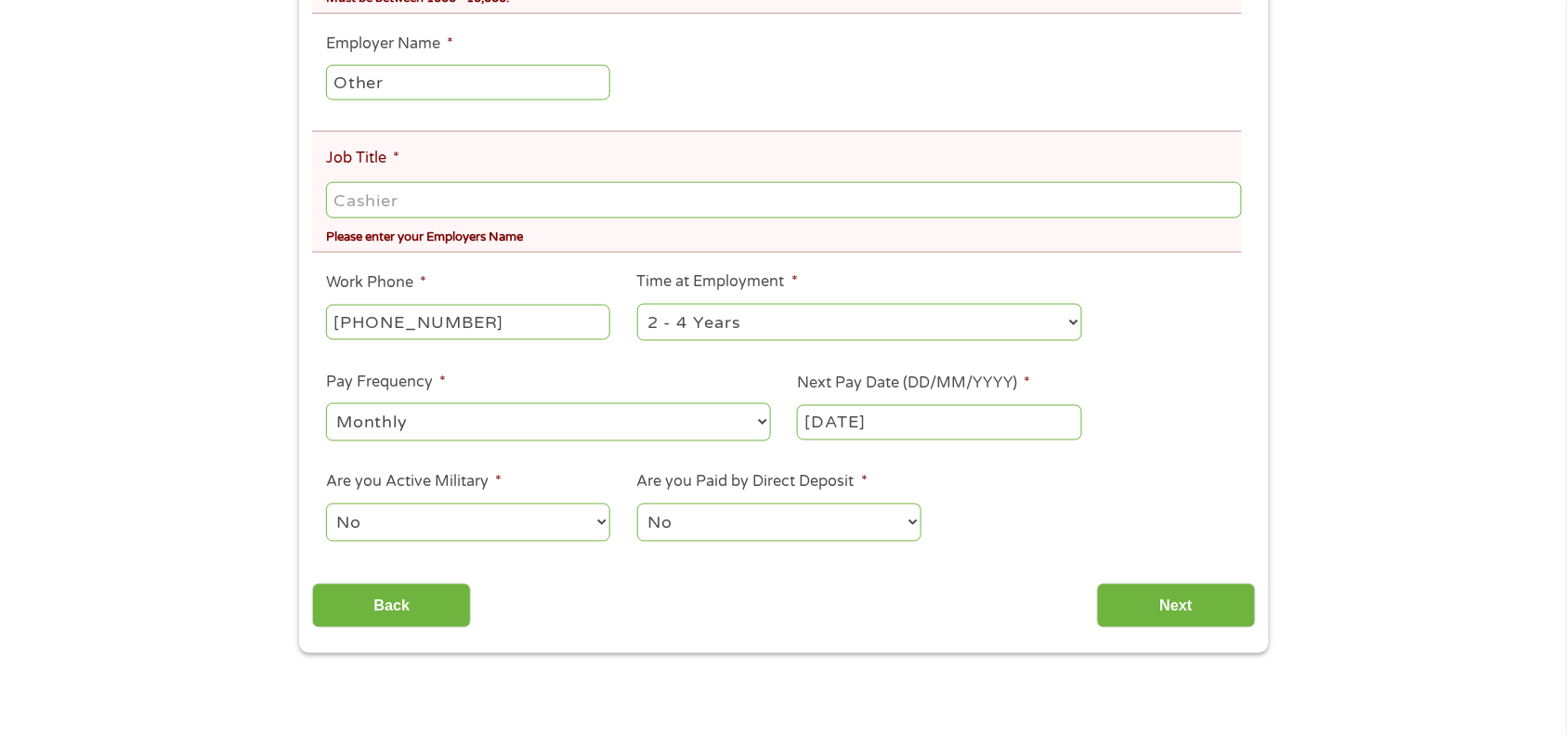
type input "1800"
click at [795, 201] on input "Job Title *" at bounding box center [784, 200] width 916 height 36
type input "O"
type input "e"
type input "Electrician"
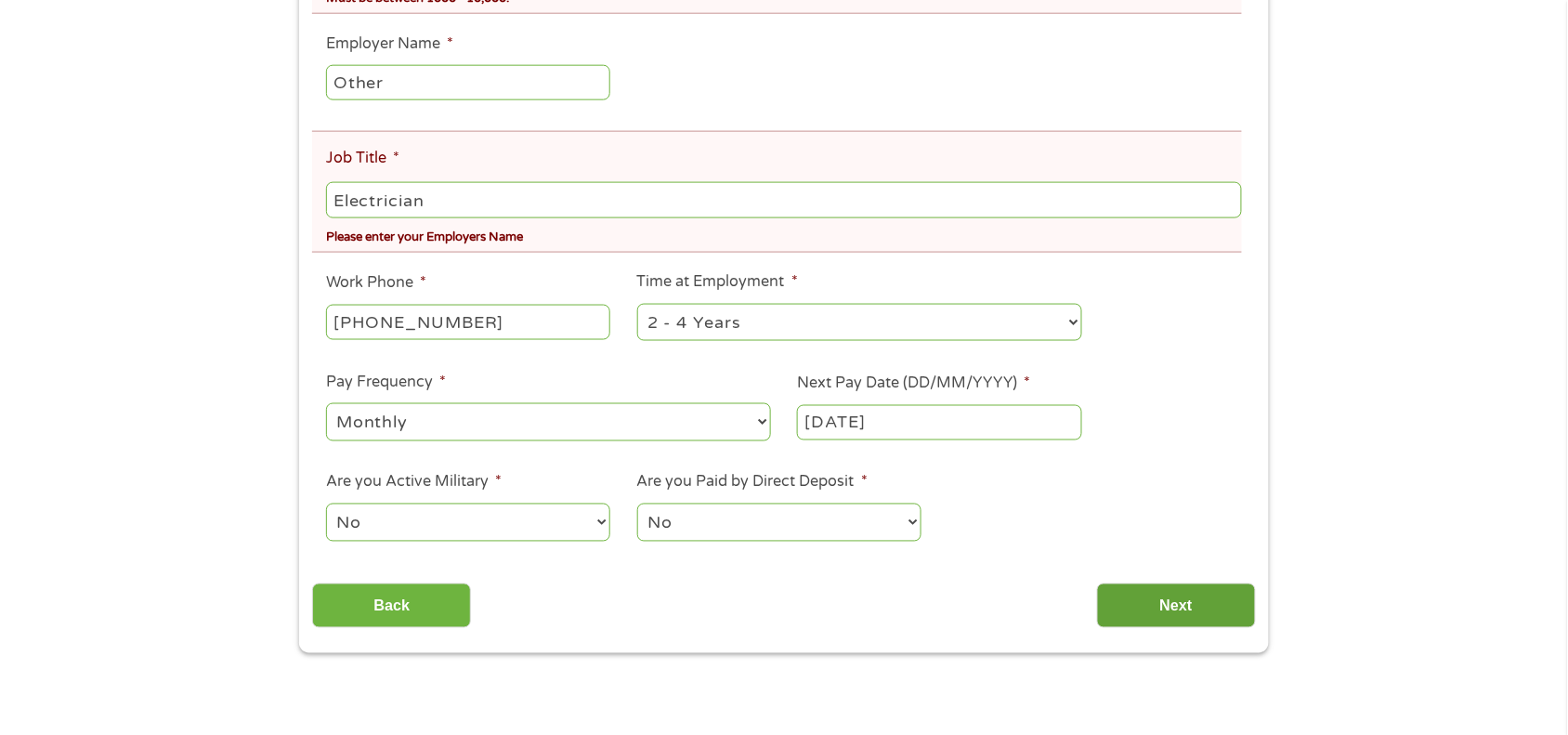
click at [1127, 607] on input "Next" at bounding box center [1176, 606] width 159 height 45
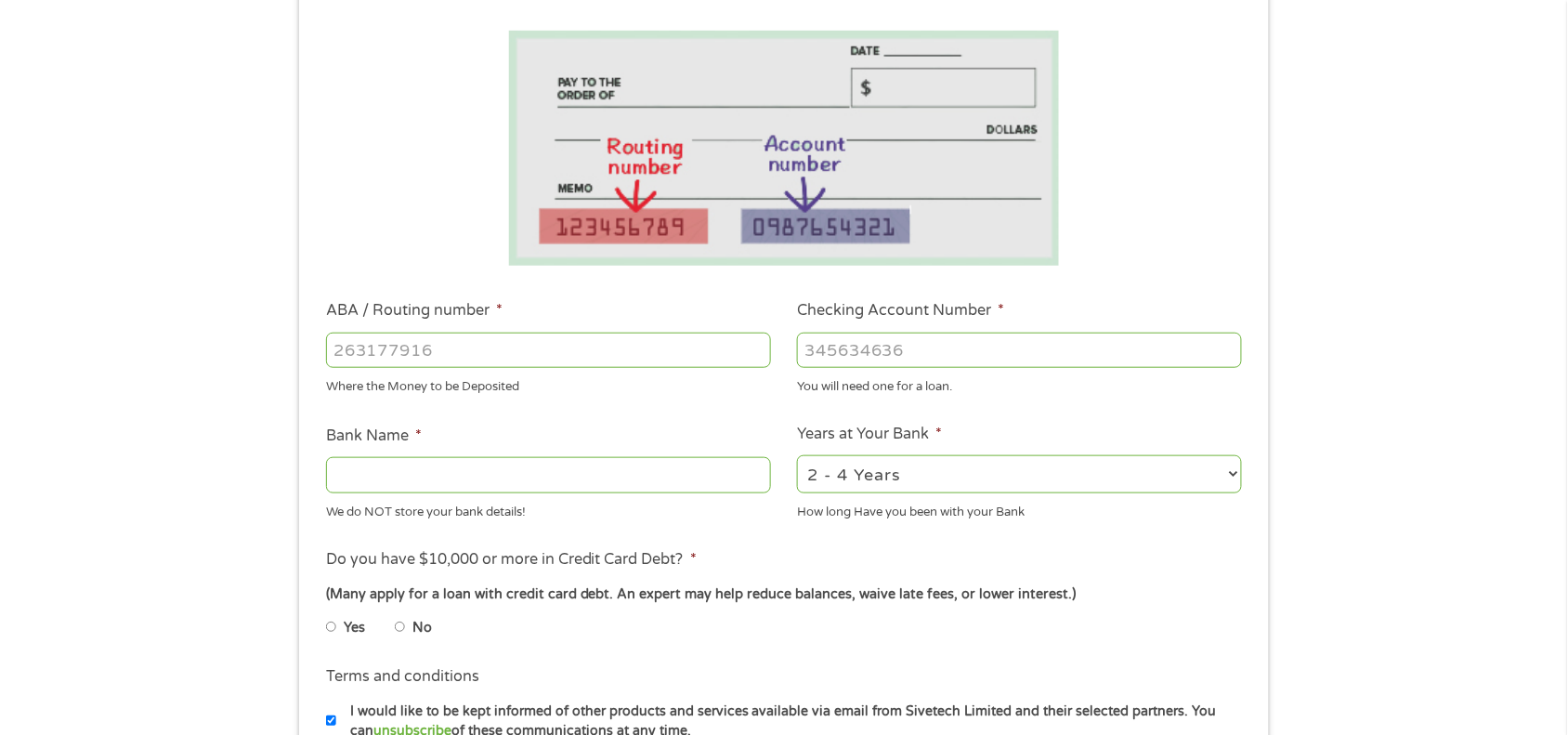
scroll to position [312, 0]
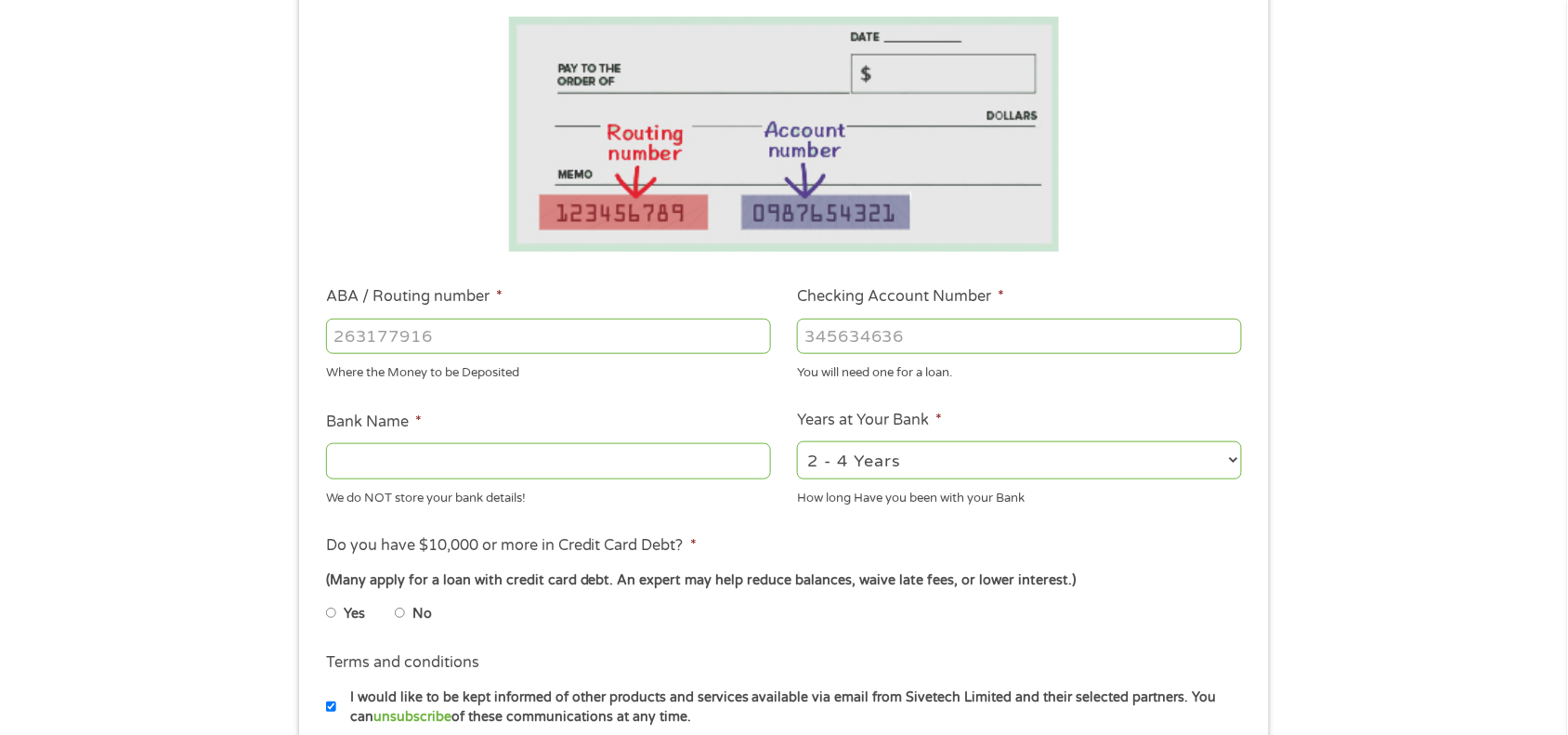
click at [602, 465] on input "Bank Name *" at bounding box center [548, 461] width 445 height 36
type input "One Mobile Bank"
click at [401, 614] on input "No" at bounding box center [400, 612] width 12 height 30
radio input "true"
click at [434, 338] on input "ABA / Routing number *" at bounding box center [548, 336] width 445 height 36
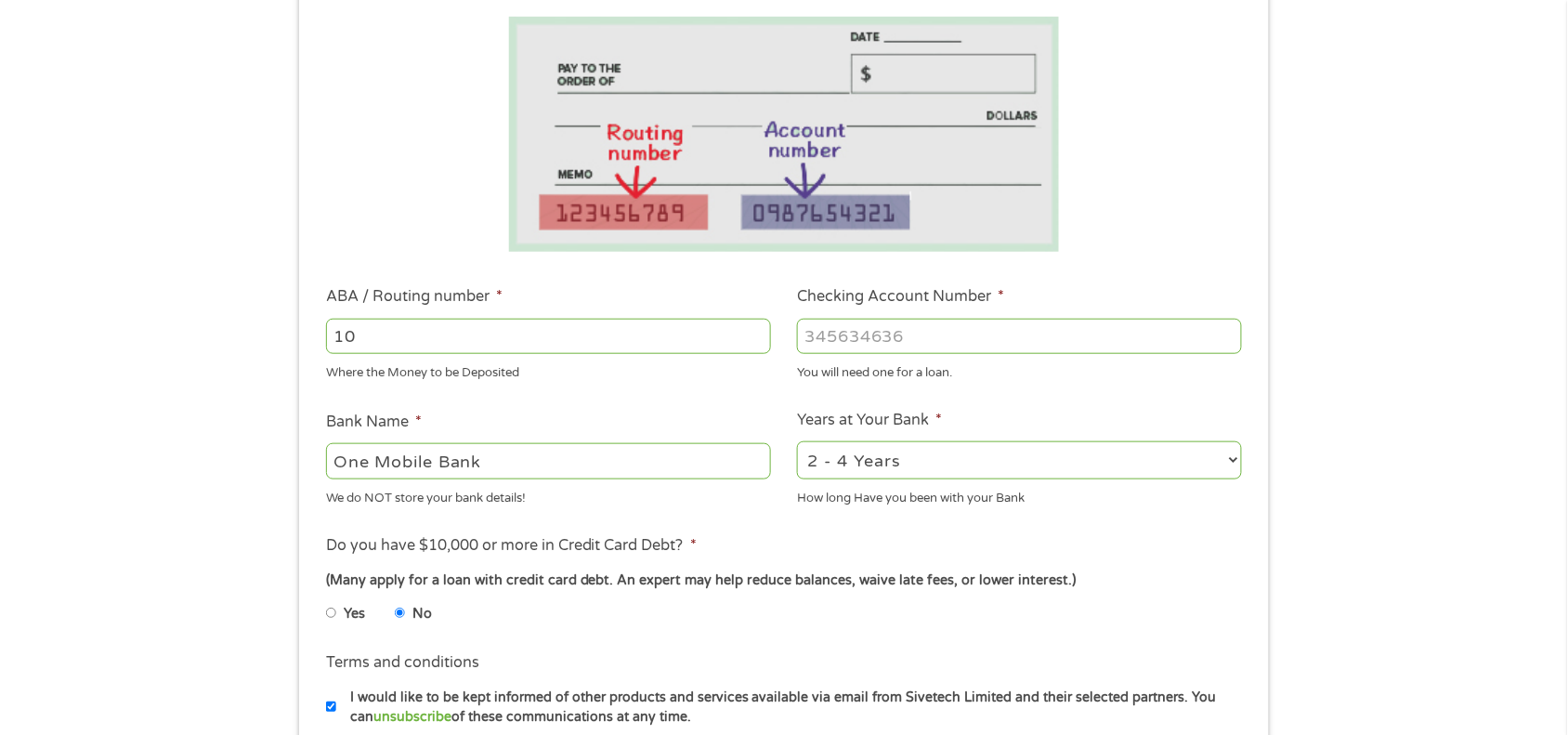
type input "1"
type input "125109006"
type input "Coastal Community Bank"
type input "125109006"
click at [836, 345] on input "Checking Account Number *" at bounding box center [1019, 336] width 445 height 36
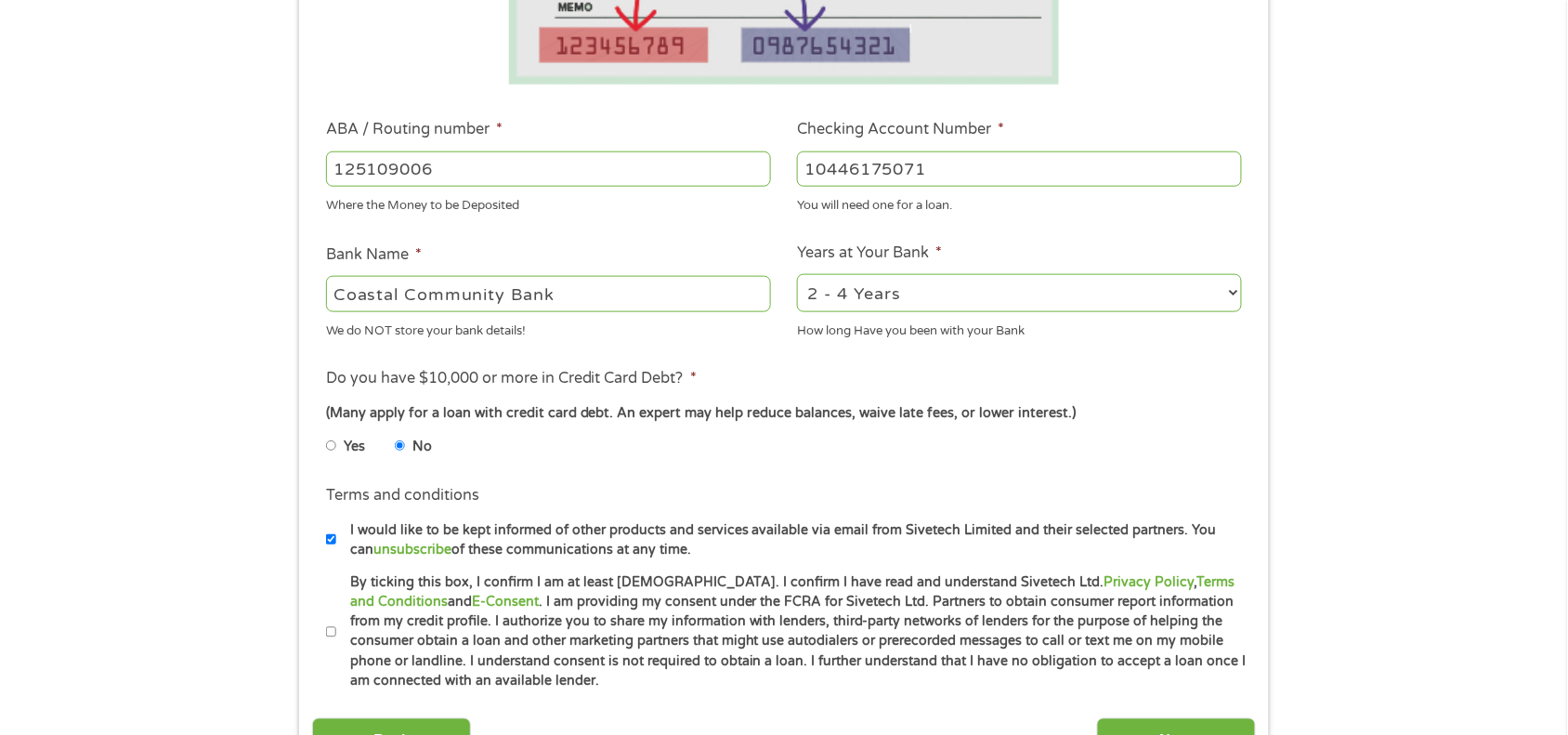
scroll to position [483, 0]
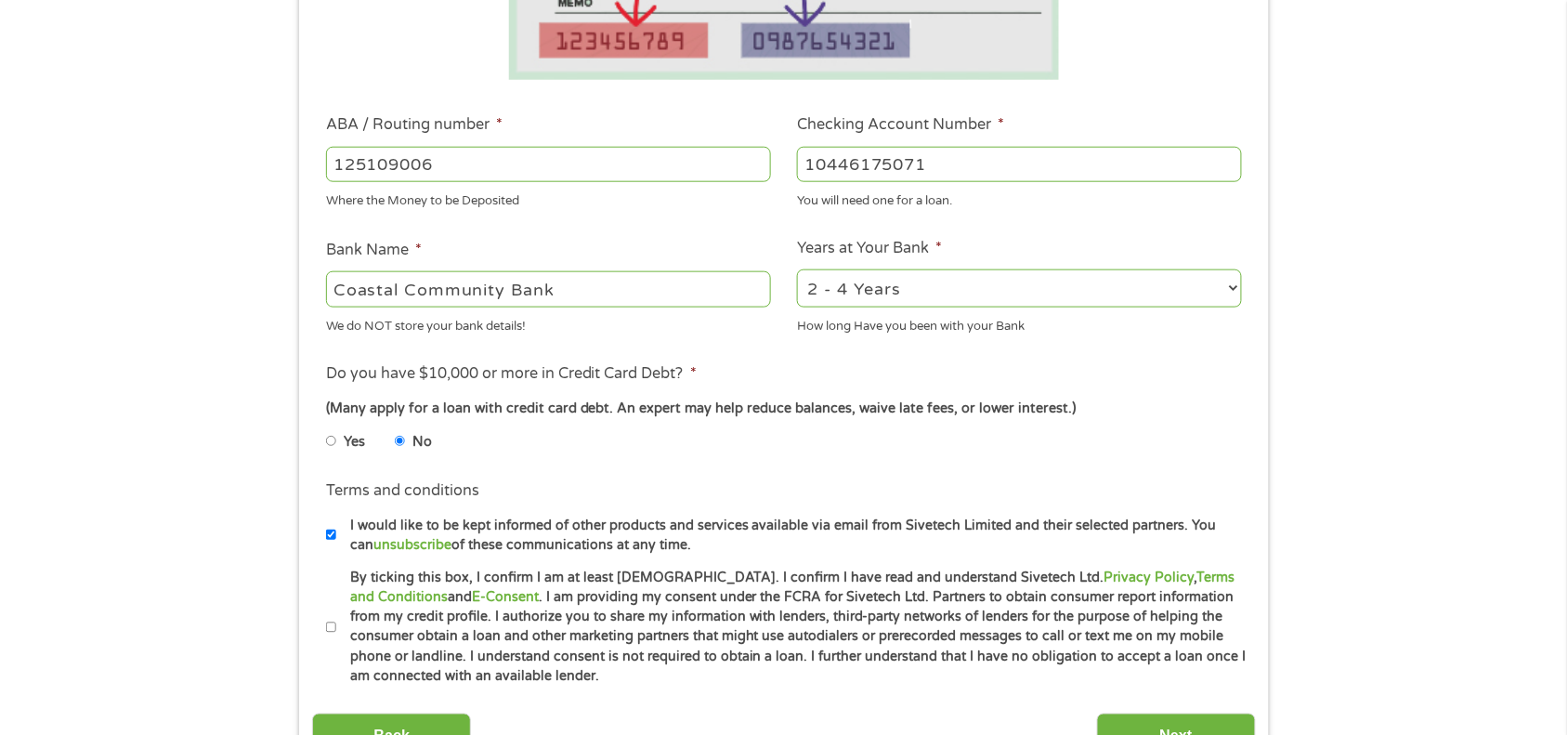
type input "10446175071"
click at [718, 295] on input "Coastal Community Bank" at bounding box center [548, 288] width 445 height 36
click at [1136, 284] on select "2 - 4 Years 6 - 12 Months 1 - 2 Years Over 4 Years" at bounding box center [1019, 288] width 445 height 39
select select "24months"
click at [798, 269] on select "2 - 4 Years 6 - 12 Months 1 - 2 Years Over 4 Years" at bounding box center [1019, 288] width 445 height 39
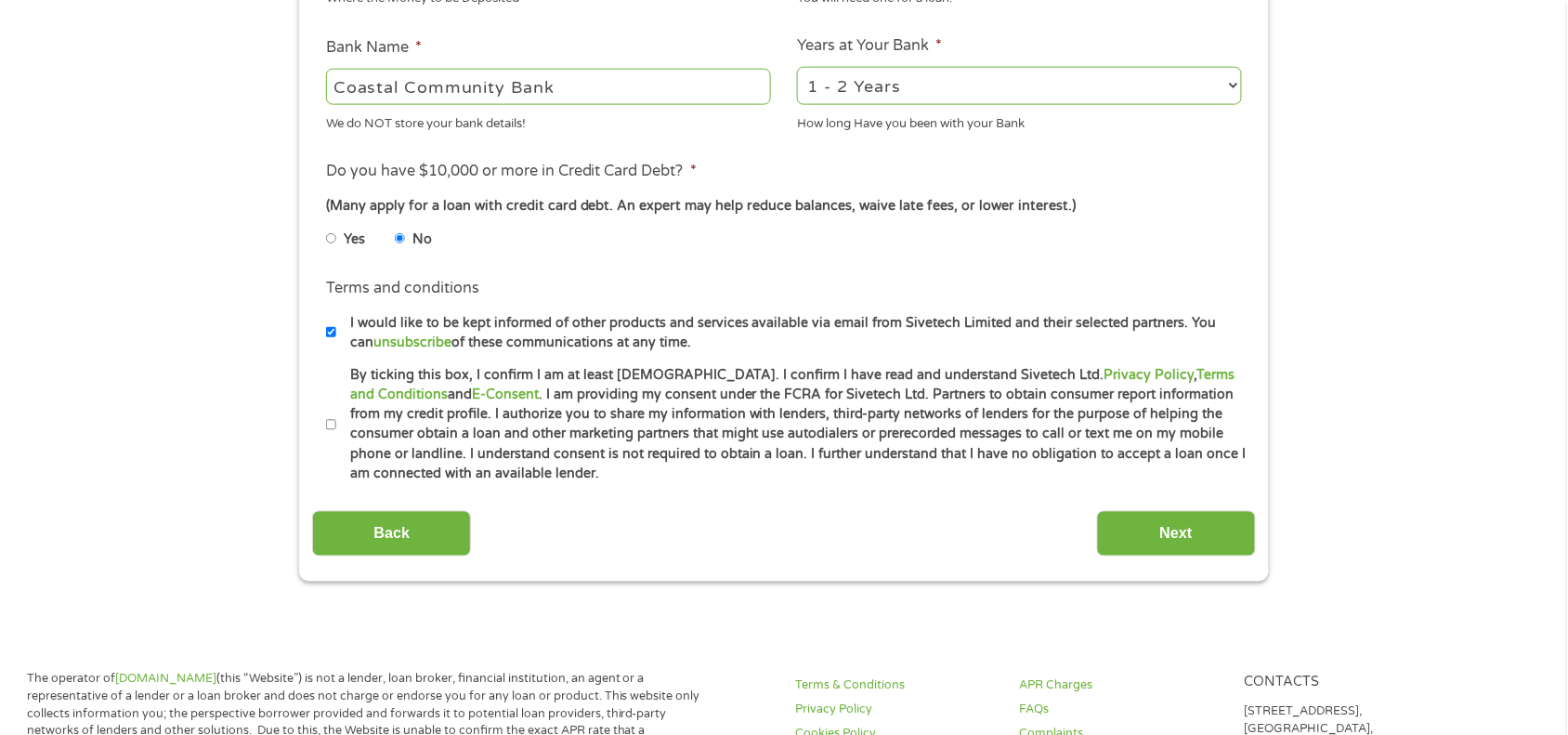
scroll to position [681, 0]
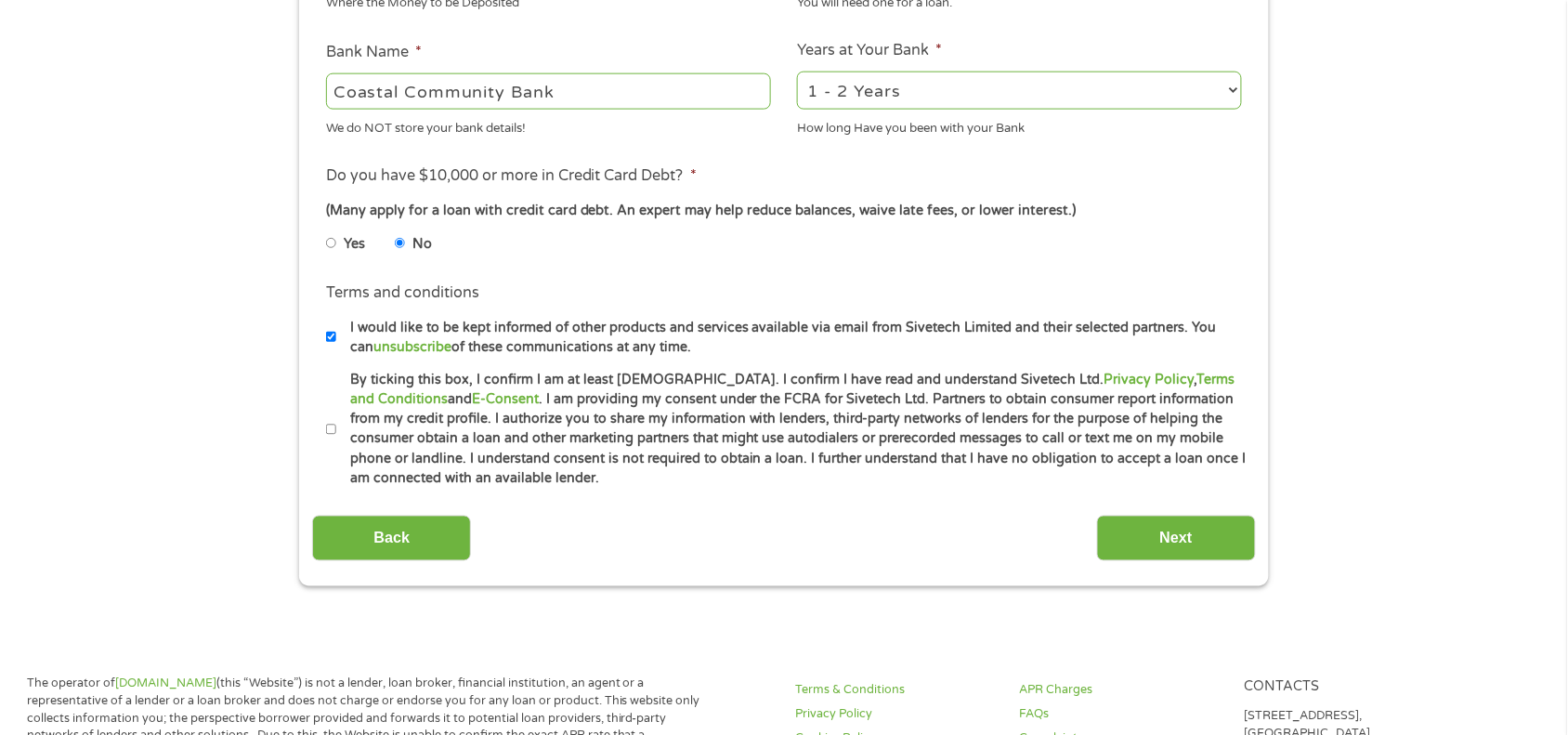
click at [332, 424] on input "By ticking this box, I confirm I am at least [DEMOGRAPHIC_DATA]. I confirm I ha…" at bounding box center [332, 430] width 12 height 30
checkbox input "true"
click at [1145, 531] on input "Next" at bounding box center [1176, 538] width 159 height 45
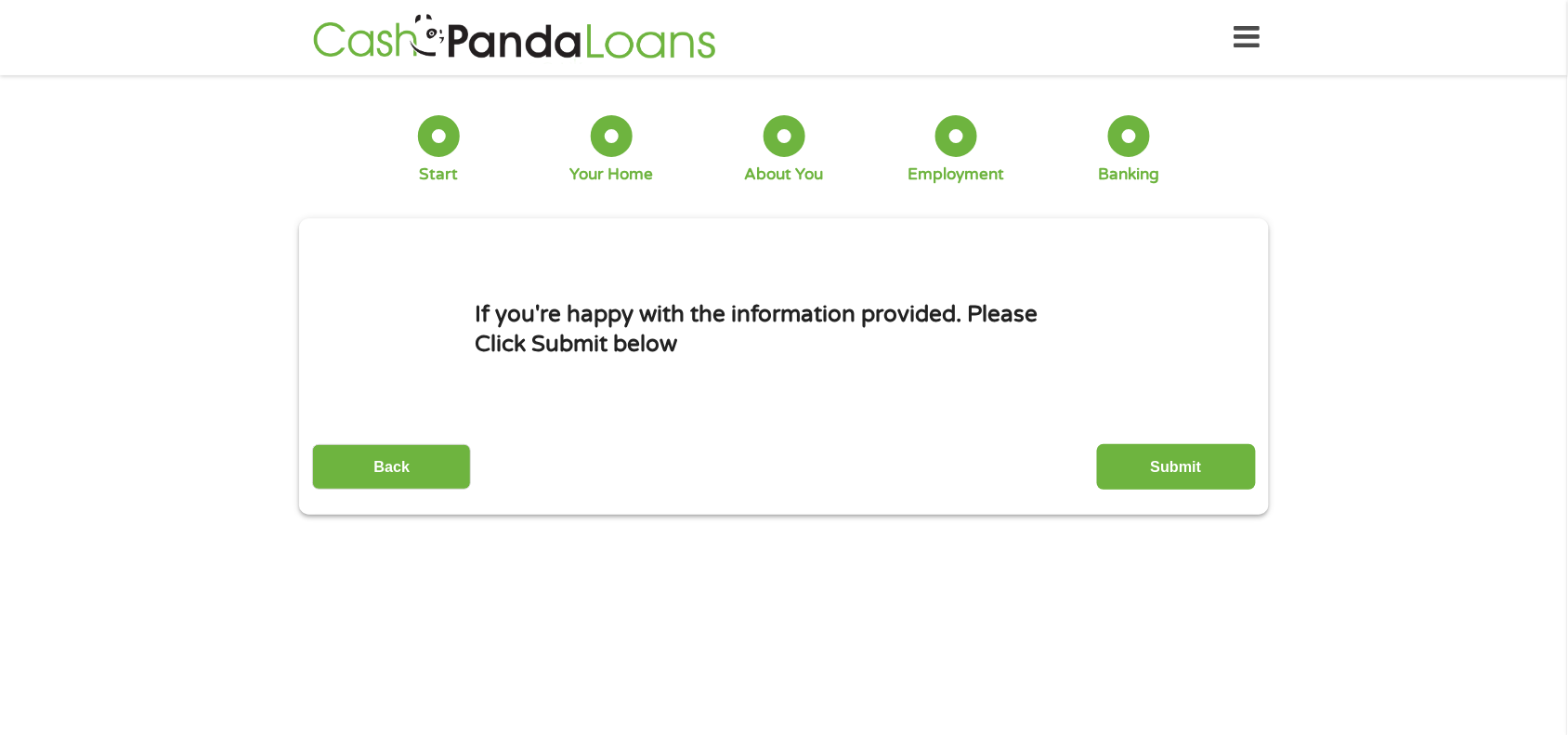
scroll to position [7, 8]
click at [1126, 458] on input "Submit" at bounding box center [1176, 467] width 159 height 45
